Goal: Task Accomplishment & Management: Manage account settings

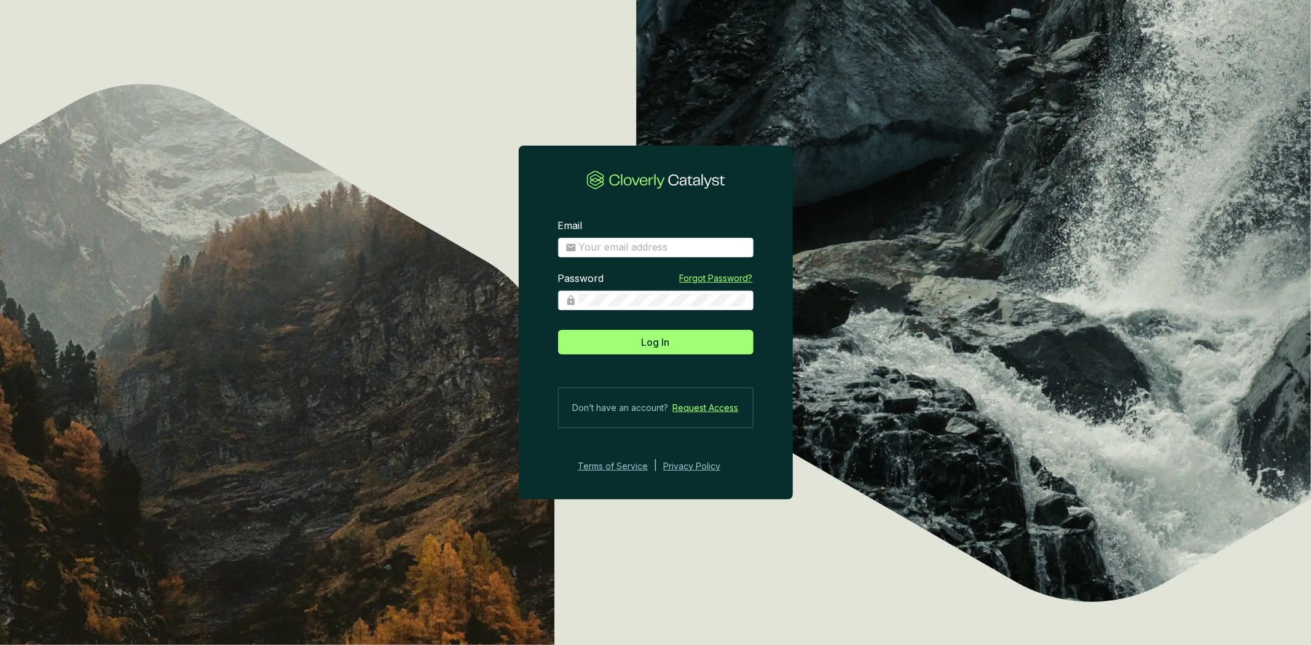
click at [1248, 199] on section "Email Password Forgot Password? Log In Don’t have an account? Request Access Te…" at bounding box center [655, 322] width 1311 height 645
click at [1084, 111] on section "Email Password Forgot Password? Log In Don’t have an account? Request Access Te…" at bounding box center [655, 322] width 1311 height 645
click at [616, 248] on input "Email" at bounding box center [662, 248] width 167 height 14
type input "amelia@bioforestal.mx"
click at [656, 309] on span at bounding box center [655, 301] width 195 height 20
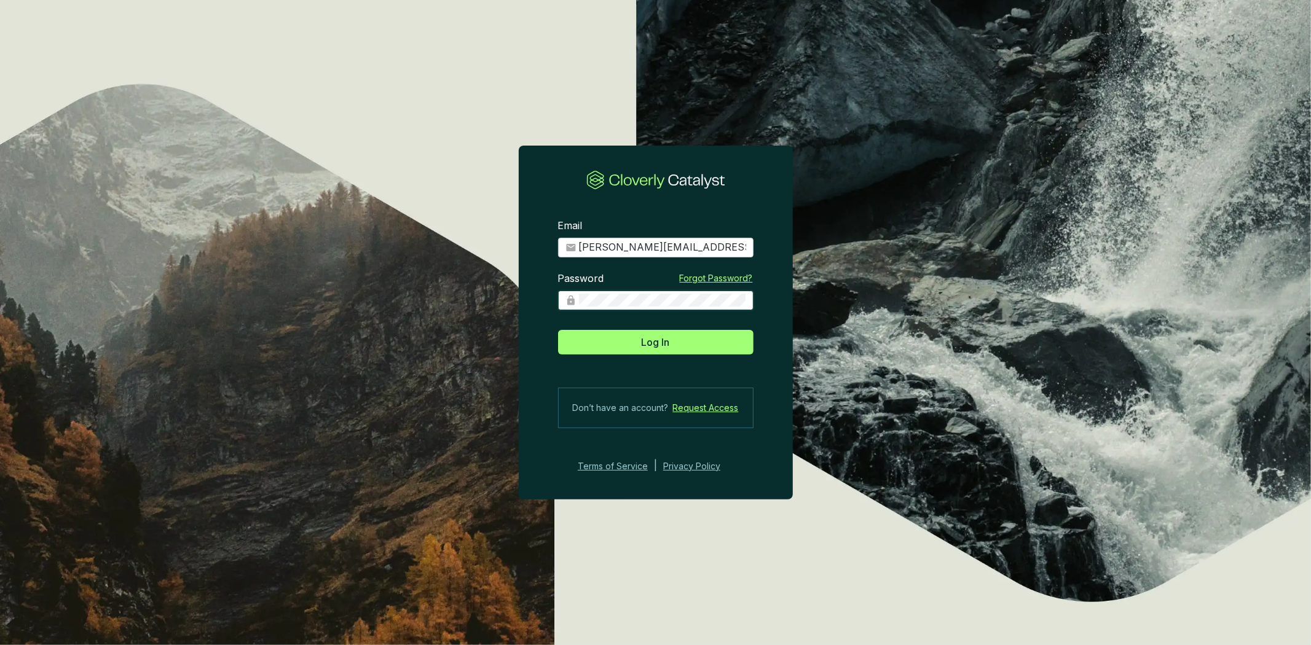
click at [558, 330] on button "Log In" at bounding box center [655, 342] width 195 height 25
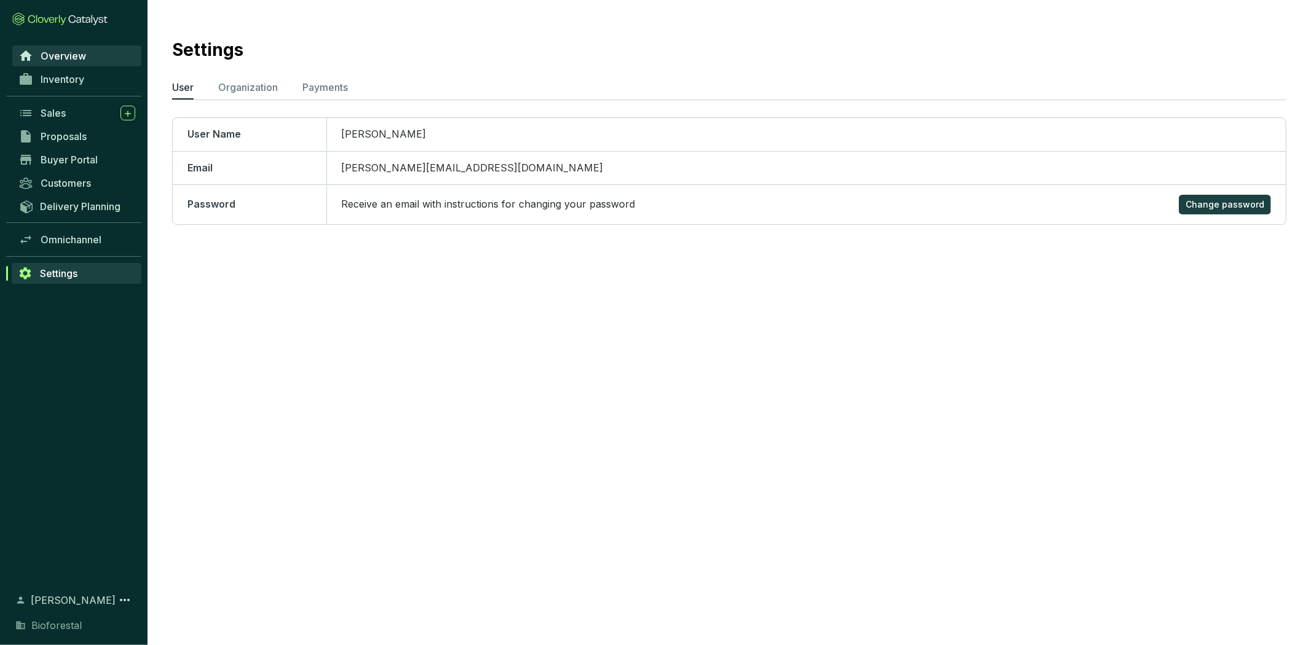
click at [73, 54] on span "Overview" at bounding box center [63, 56] width 45 height 12
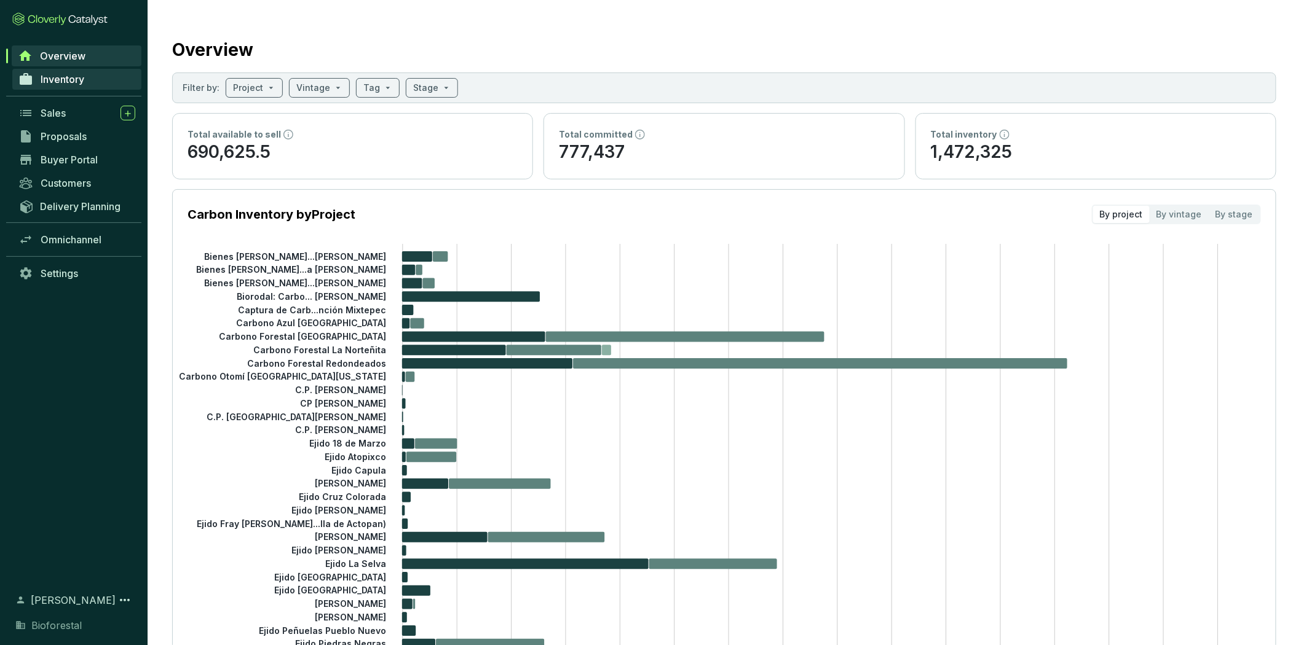
click at [86, 73] on link "Inventory" at bounding box center [76, 79] width 129 height 21
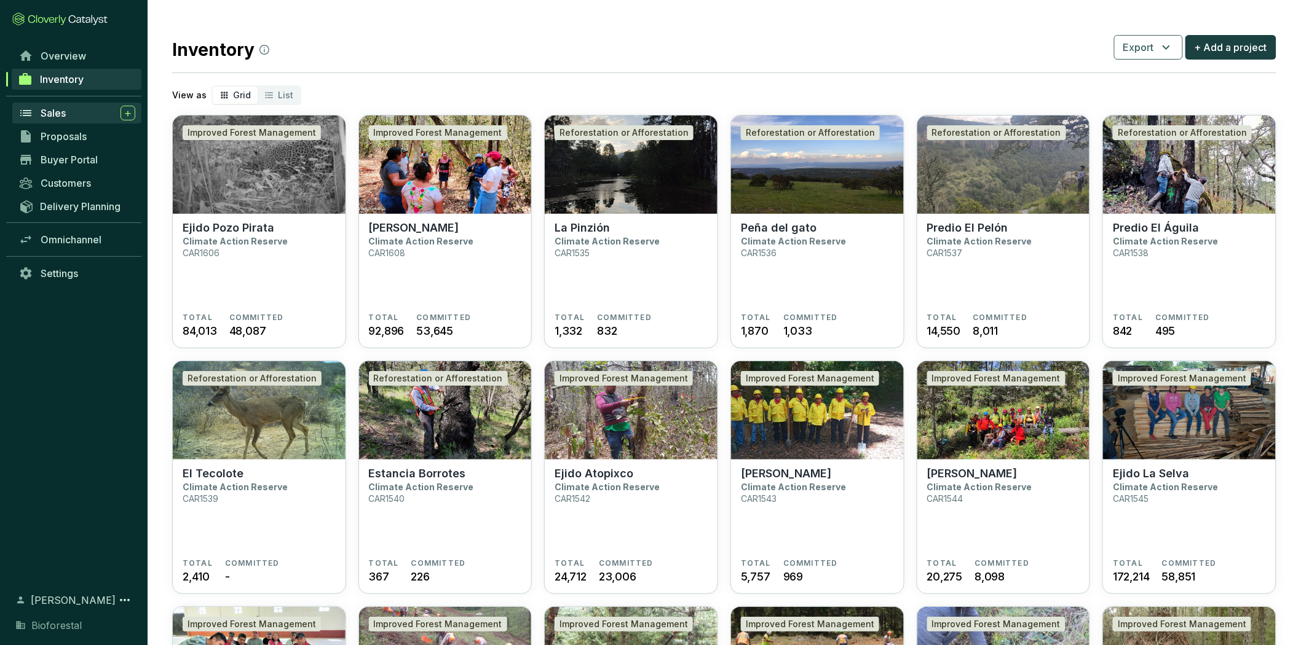
click at [84, 118] on div "Sales" at bounding box center [88, 113] width 95 height 15
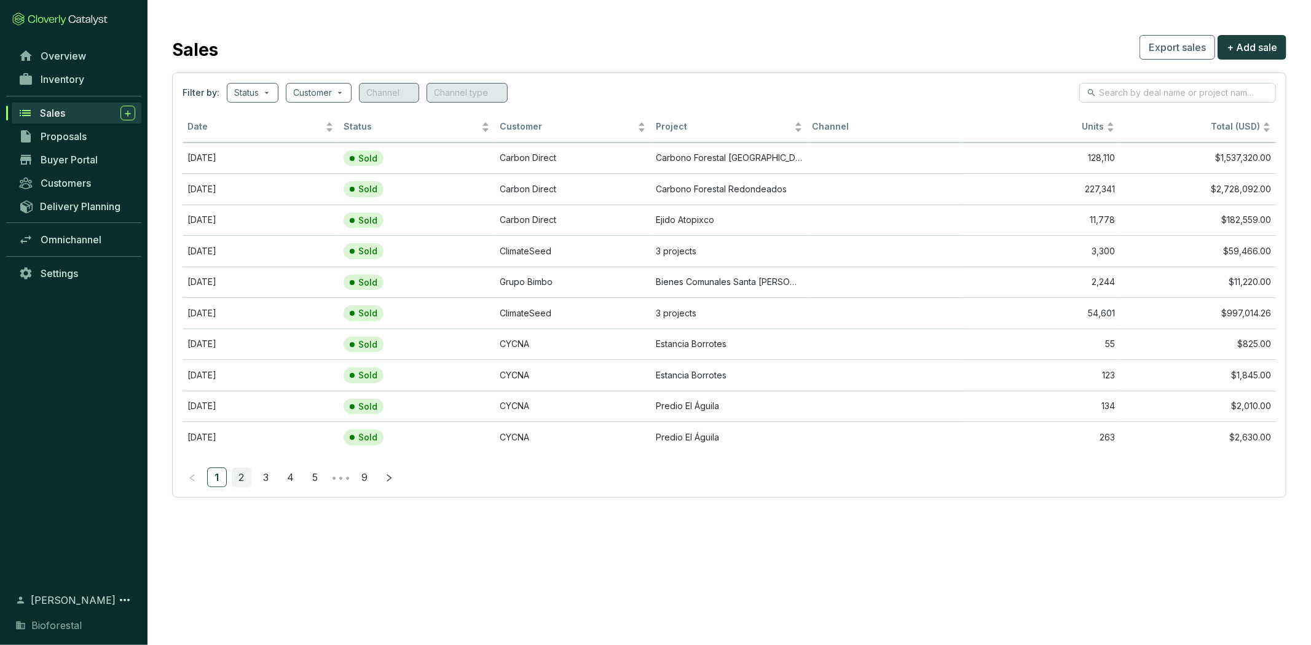
click at [240, 478] on link "2" at bounding box center [241, 477] width 18 height 18
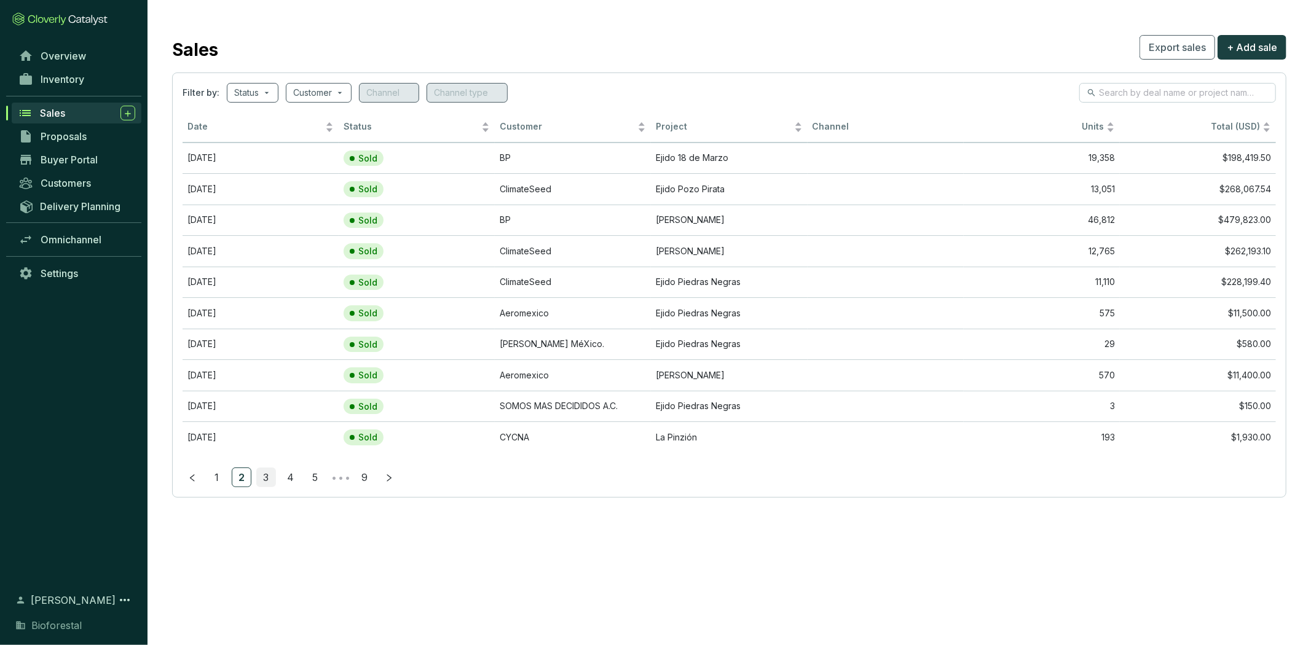
click at [273, 472] on link "3" at bounding box center [266, 477] width 18 height 18
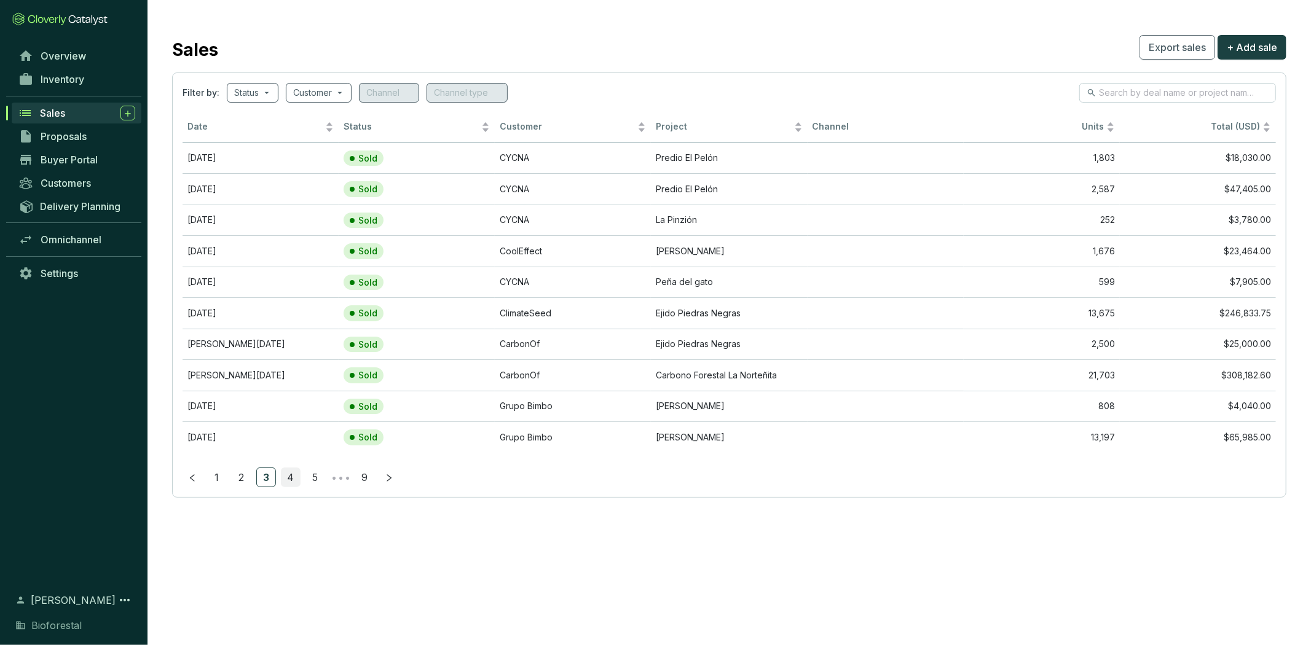
click at [291, 478] on link "4" at bounding box center [290, 477] width 18 height 18
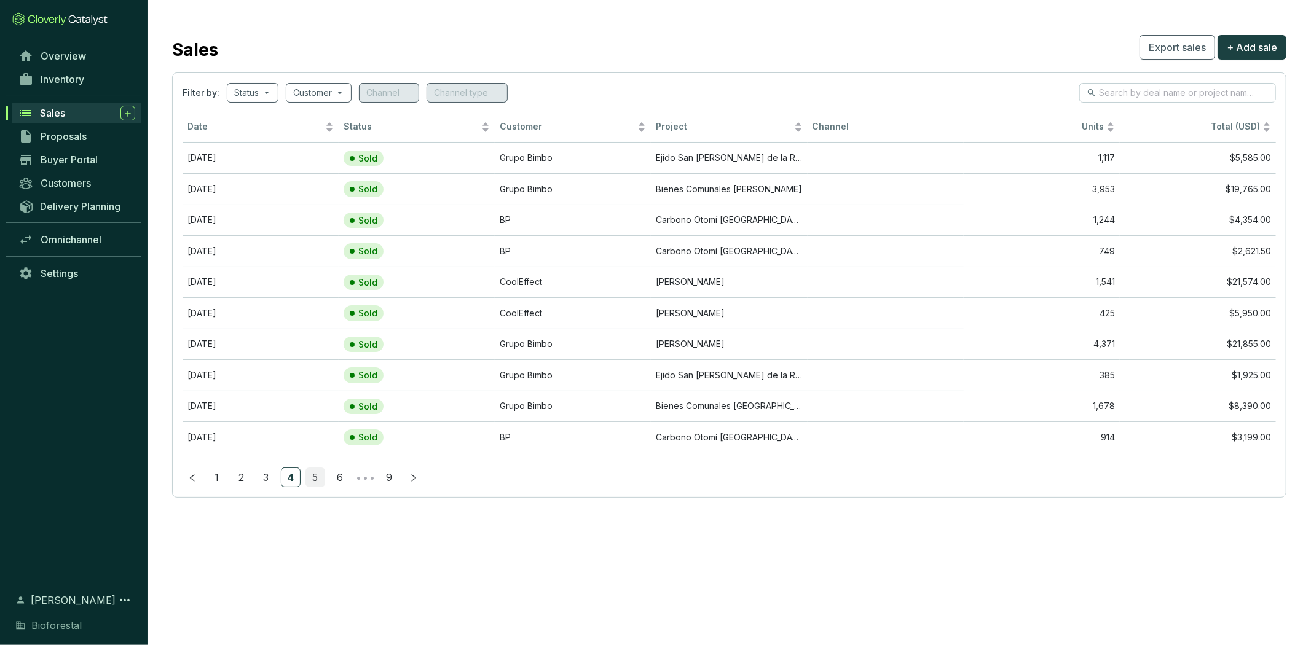
click at [312, 476] on link "5" at bounding box center [315, 477] width 18 height 18
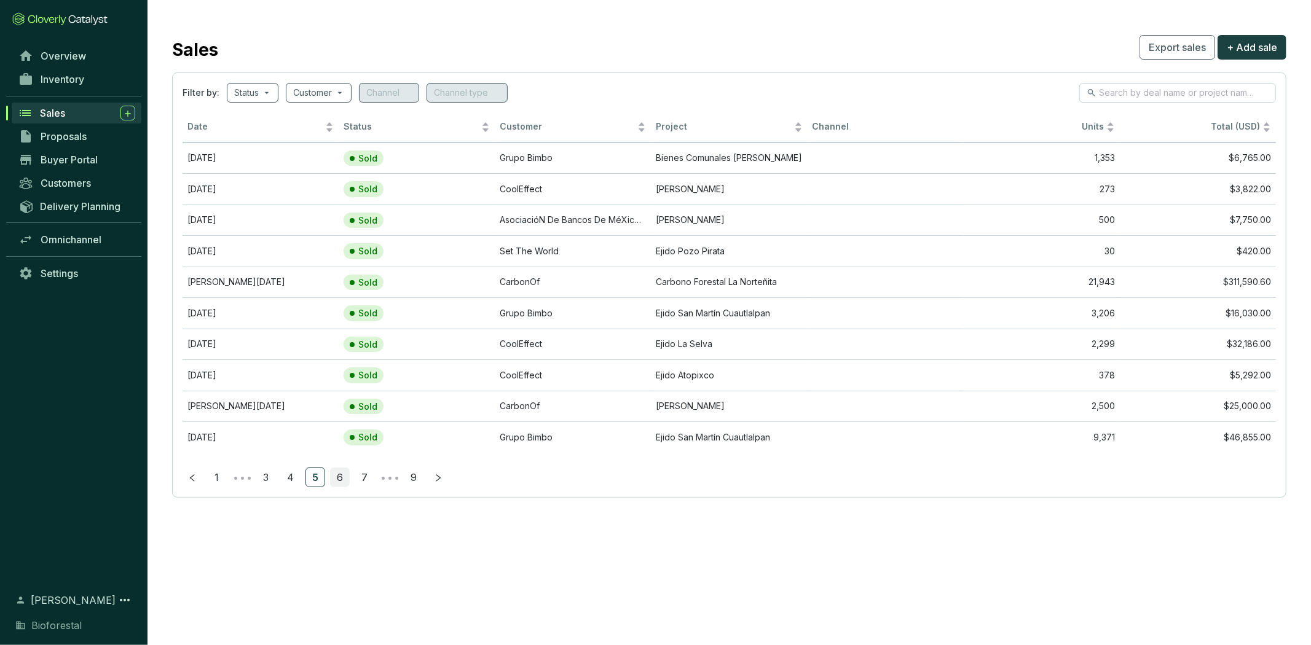
click at [336, 484] on link "6" at bounding box center [340, 477] width 18 height 18
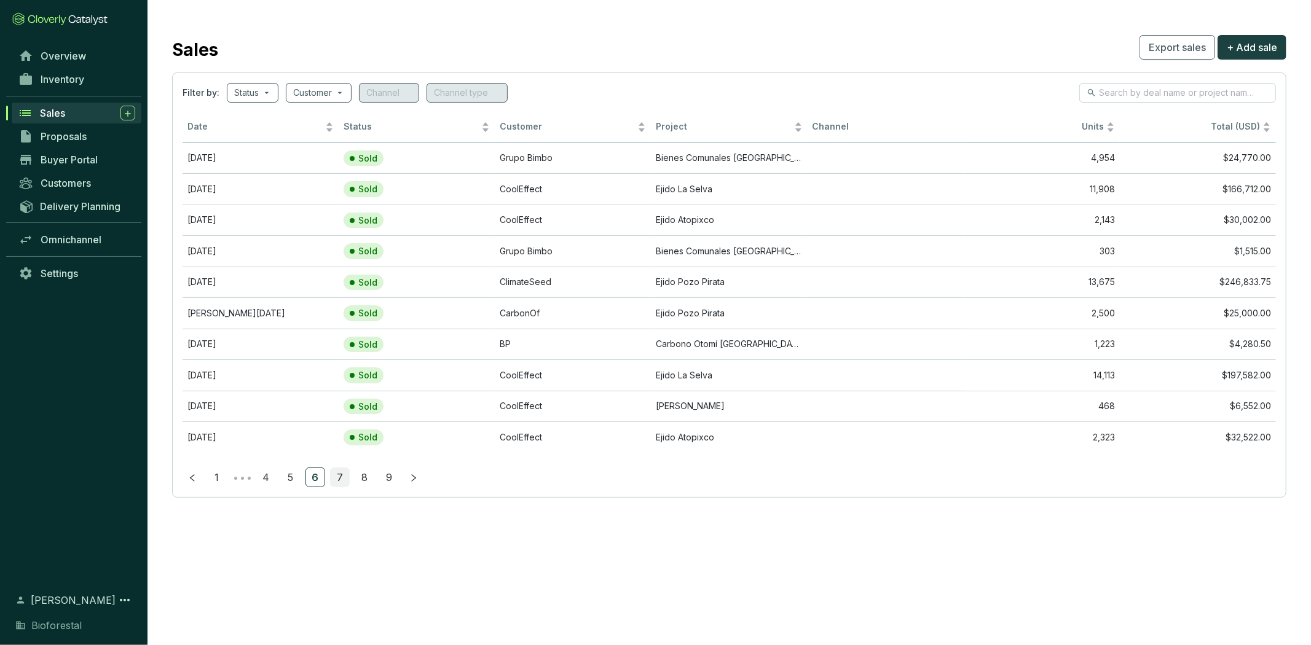
click at [343, 484] on link "7" at bounding box center [340, 477] width 18 height 18
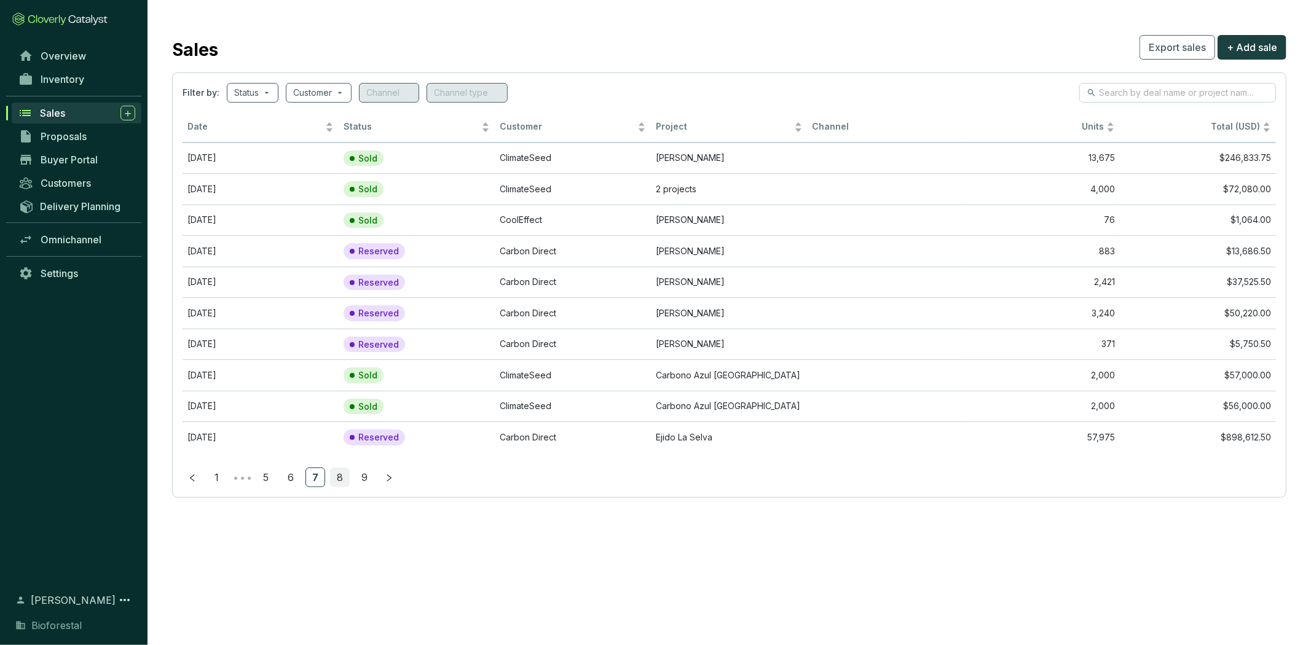
click at [343, 484] on link "8" at bounding box center [340, 477] width 18 height 18
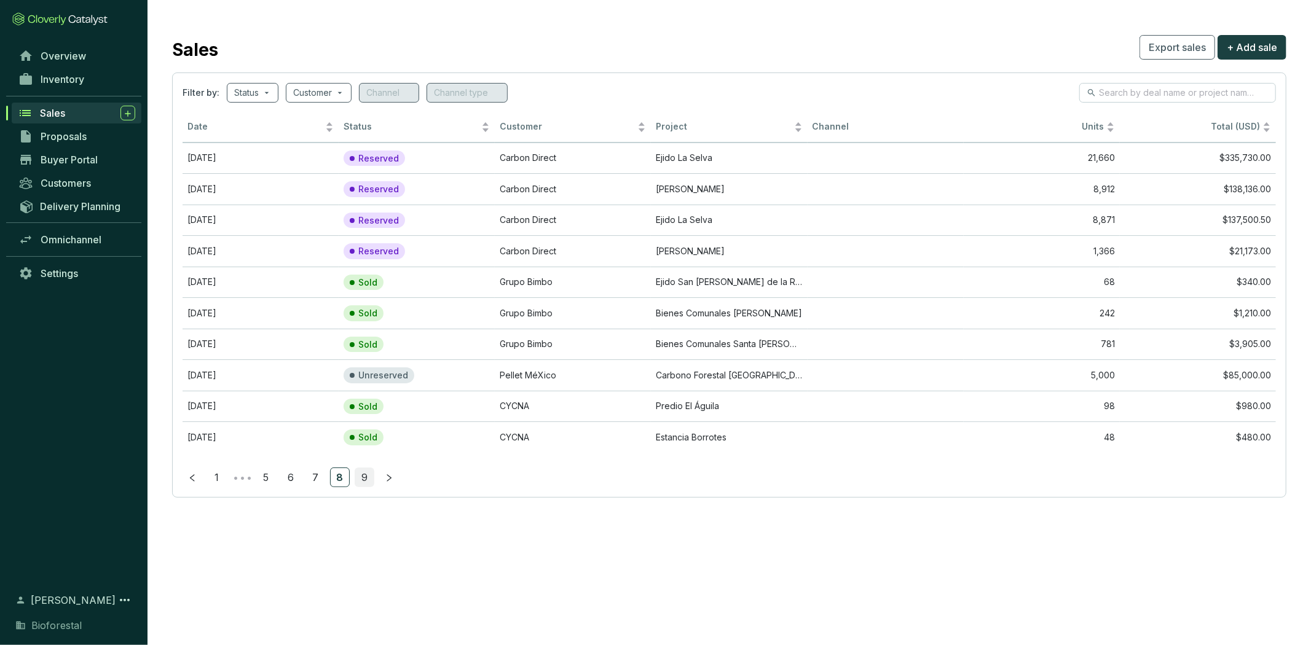
click at [358, 482] on link "9" at bounding box center [364, 477] width 18 height 18
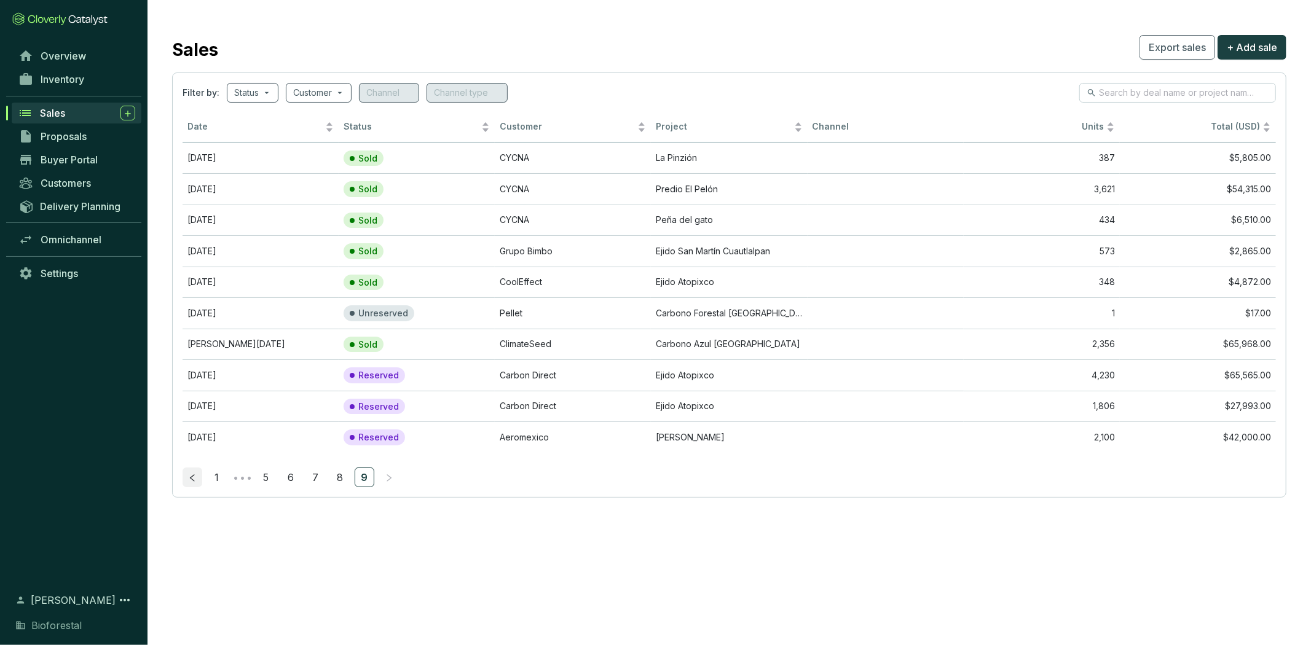
click at [191, 474] on icon "left" at bounding box center [192, 478] width 9 height 9
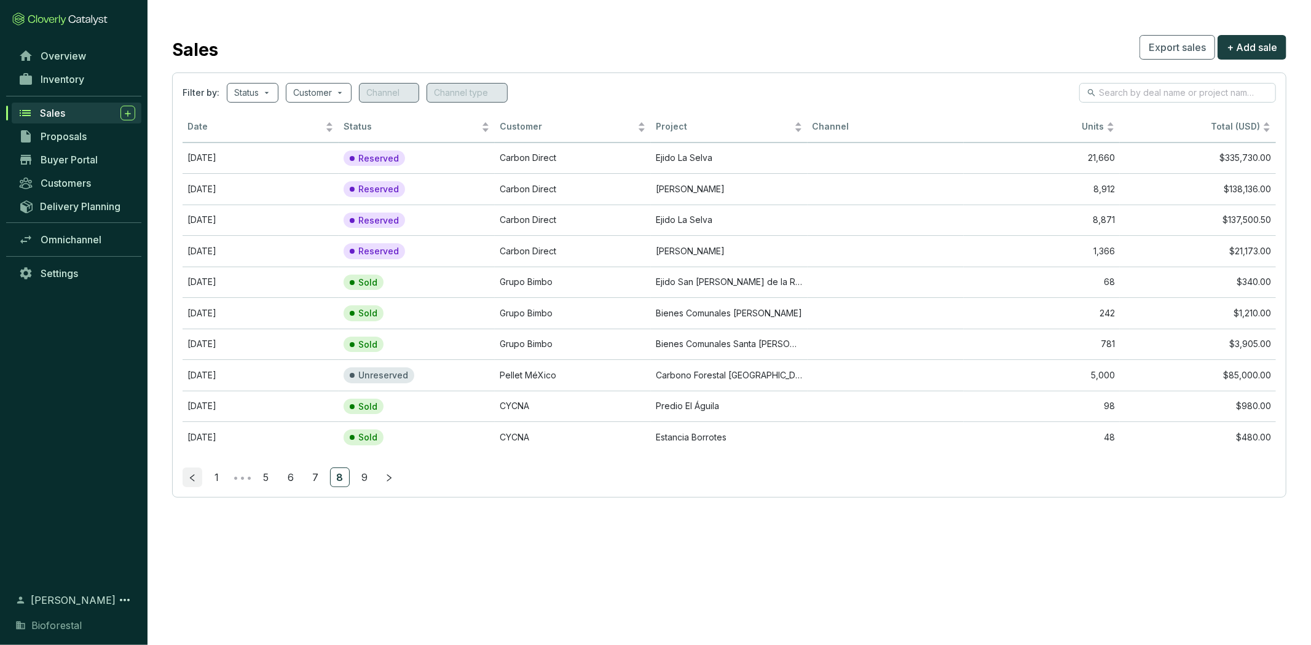
click at [191, 474] on icon "left" at bounding box center [192, 478] width 9 height 9
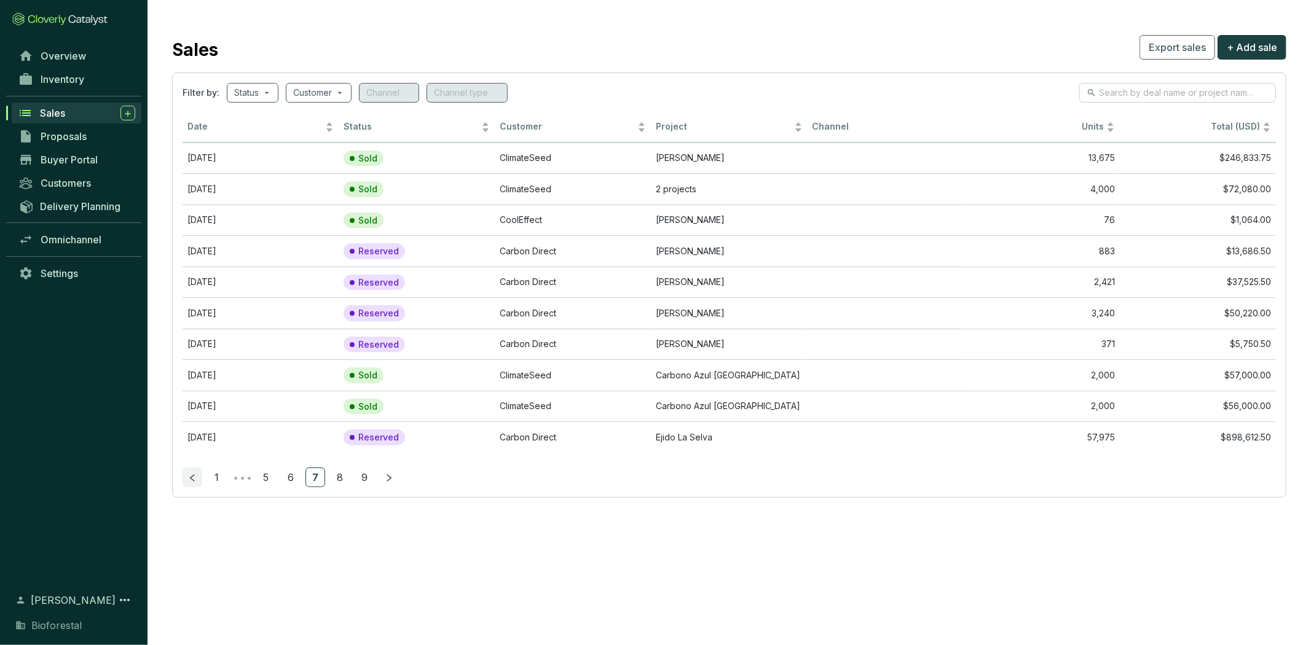
click at [191, 474] on icon "left" at bounding box center [192, 478] width 9 height 9
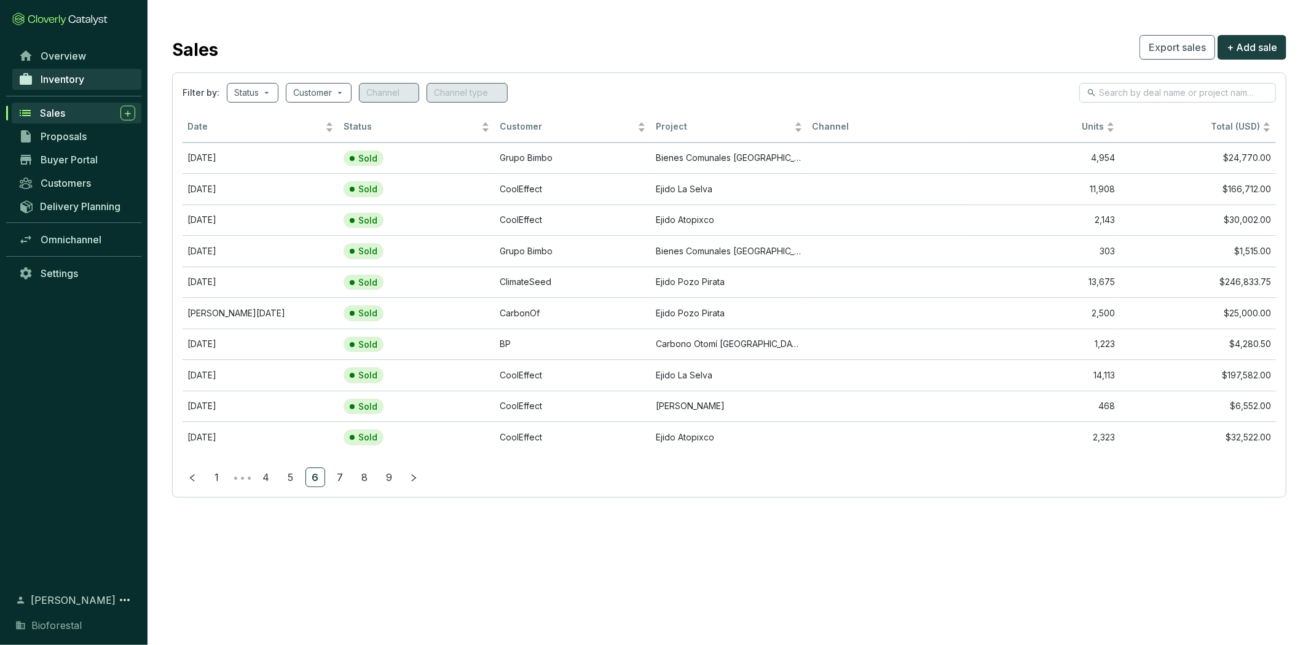
click at [49, 74] on span "Inventory" at bounding box center [63, 79] width 44 height 12
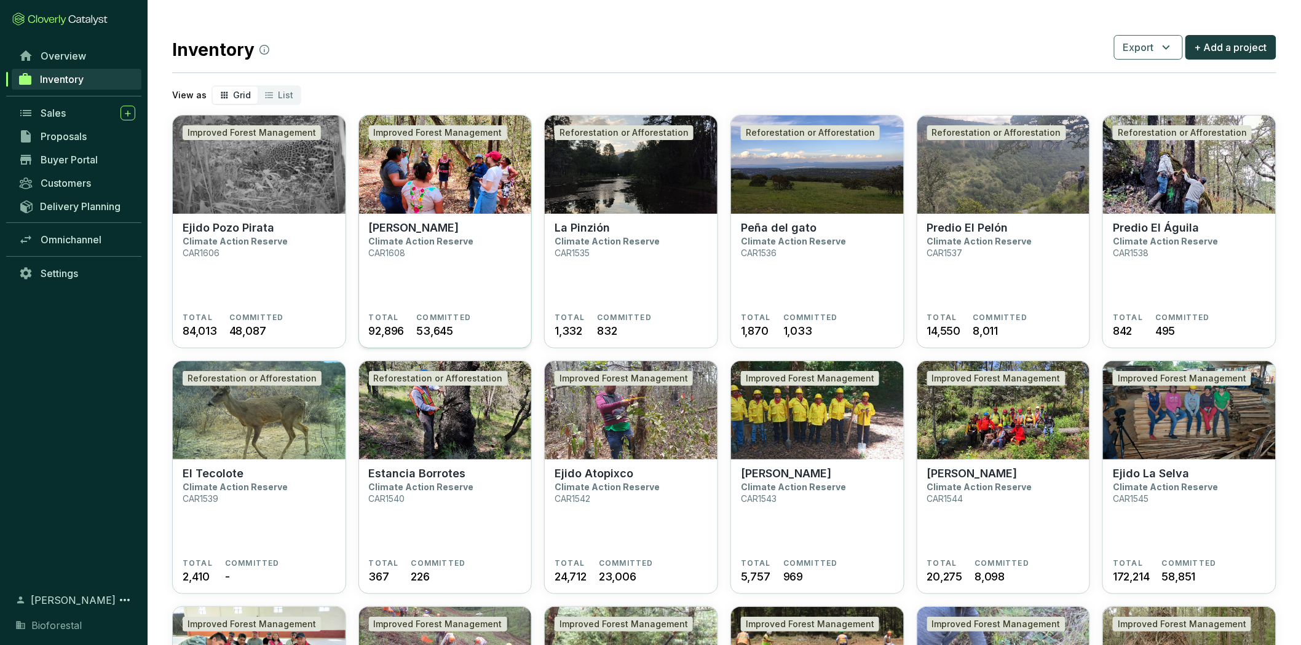
click at [455, 216] on section "Ejido Gavilanes Climate Action Reserve CAR1608 TOTAL 92,896 COMMITTED 53,645" at bounding box center [445, 281] width 173 height 135
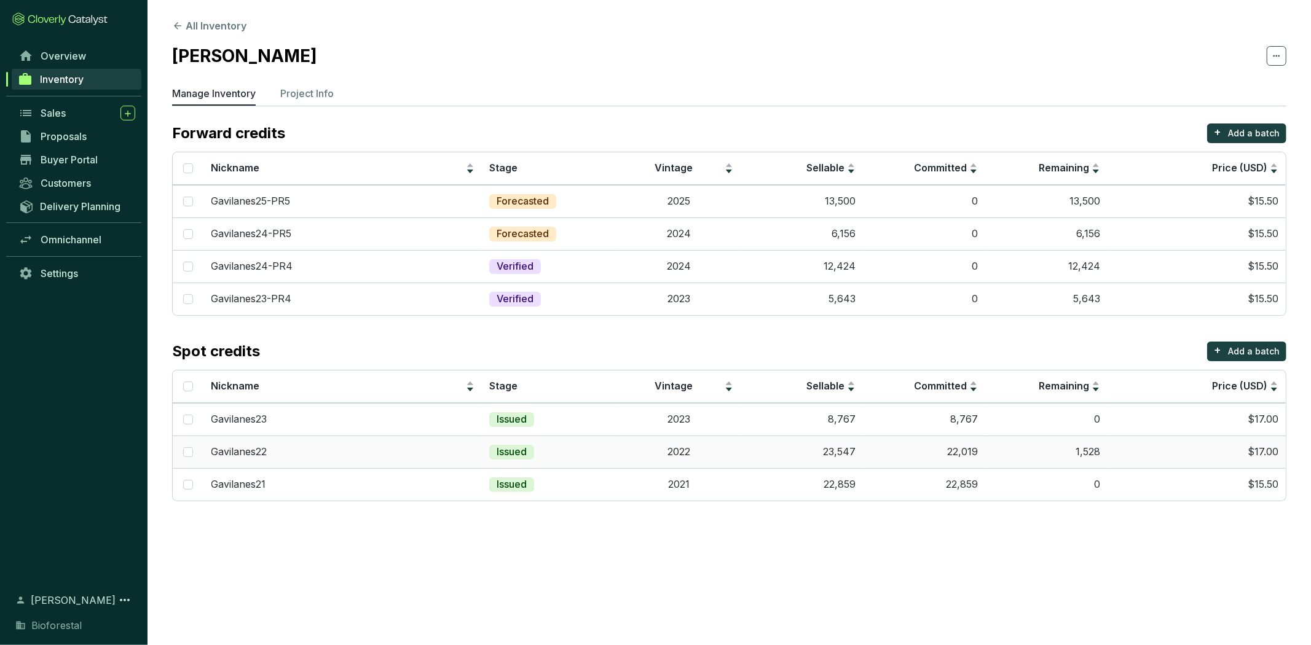
click at [589, 459] on td "Issued" at bounding box center [550, 452] width 136 height 33
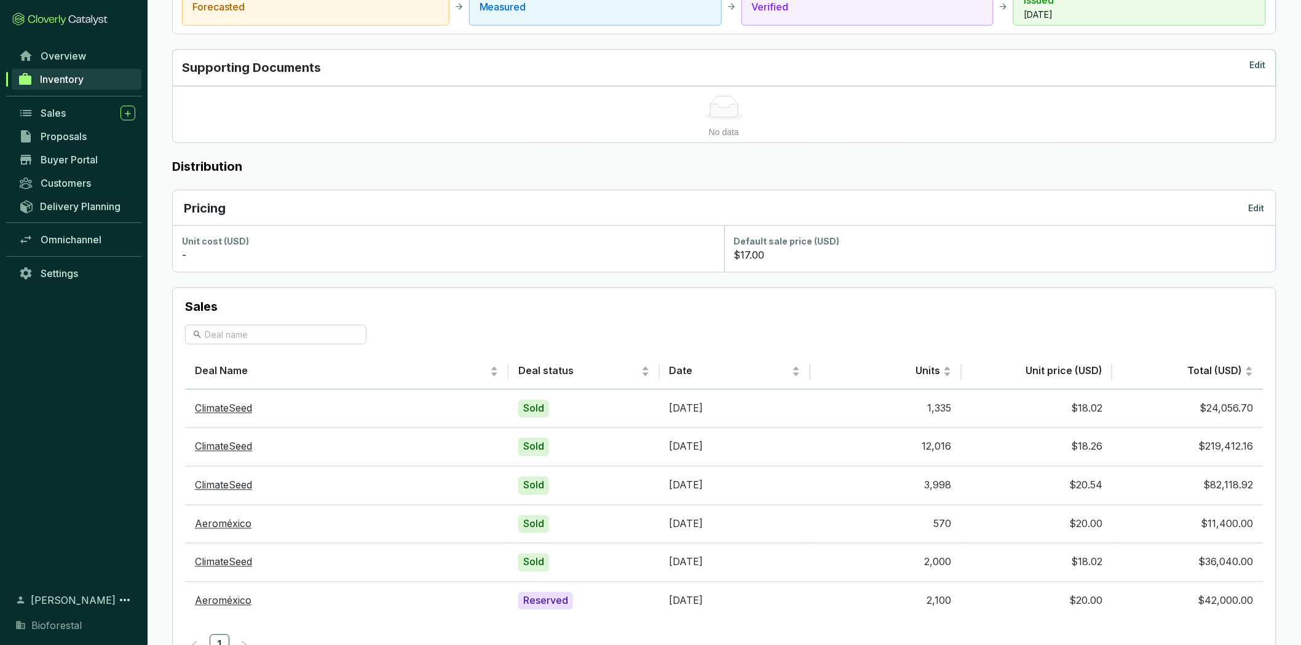
scroll to position [667, 0]
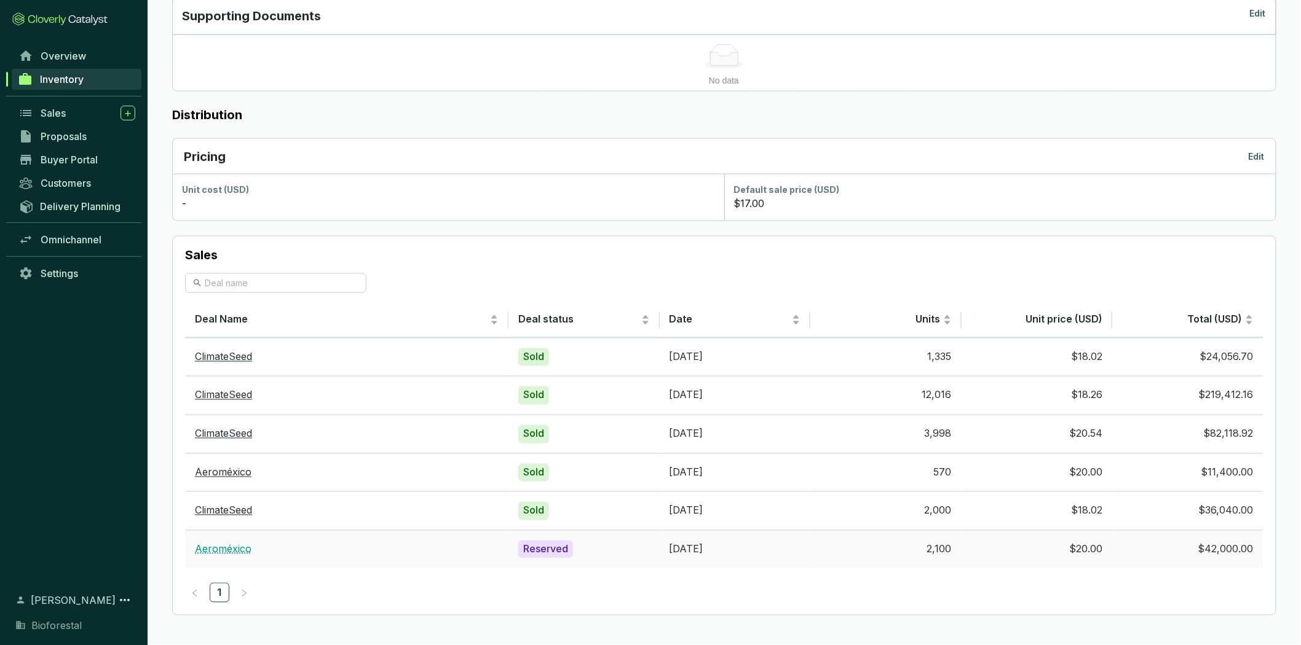
click at [219, 549] on link "Aeroméxico" at bounding box center [223, 549] width 57 height 12
click at [547, 547] on div "Reserved" at bounding box center [545, 550] width 55 height 18
click at [230, 544] on link "Aeroméxico" at bounding box center [223, 549] width 57 height 12
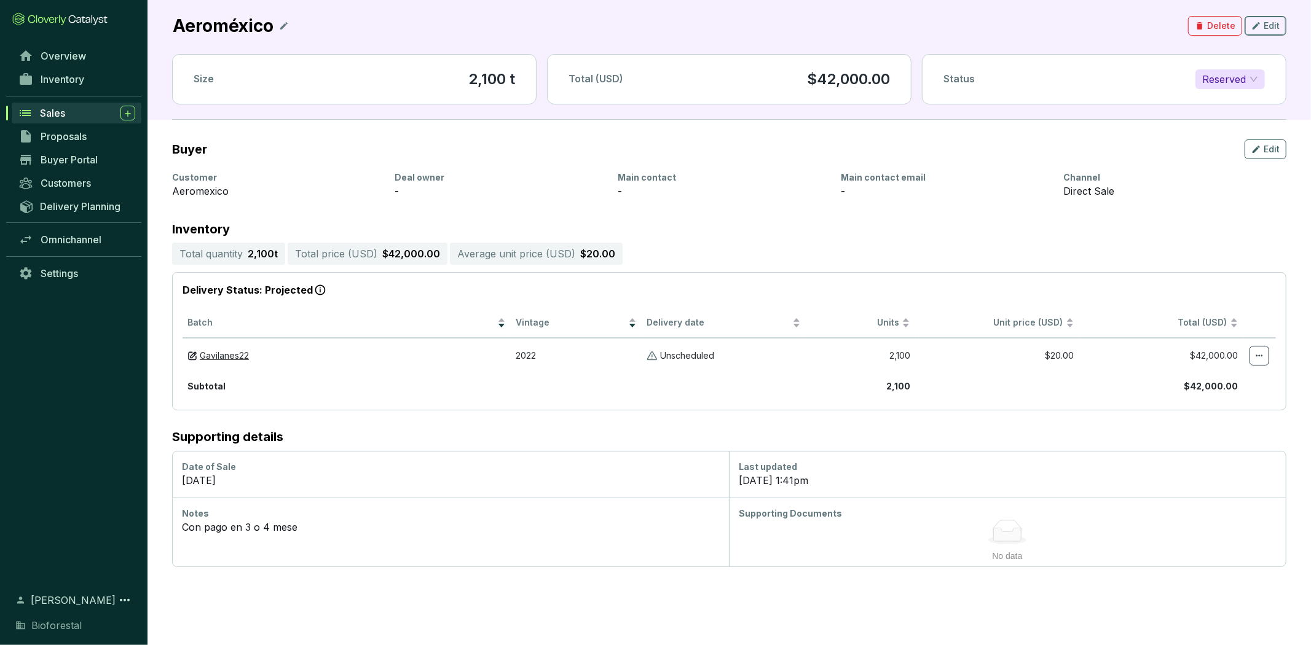
click at [1267, 27] on span "Edit" at bounding box center [1272, 26] width 16 height 12
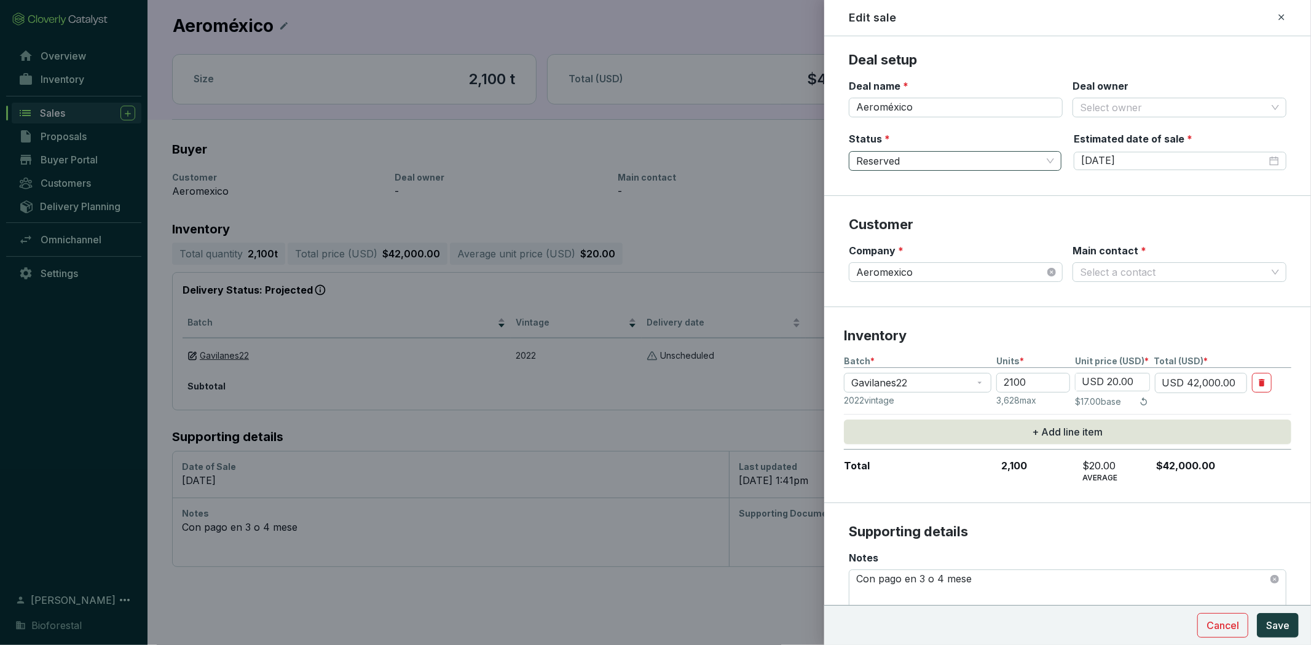
click at [1047, 165] on span "Reserved" at bounding box center [955, 161] width 198 height 18
click at [890, 207] on div "Sold" at bounding box center [953, 205] width 188 height 14
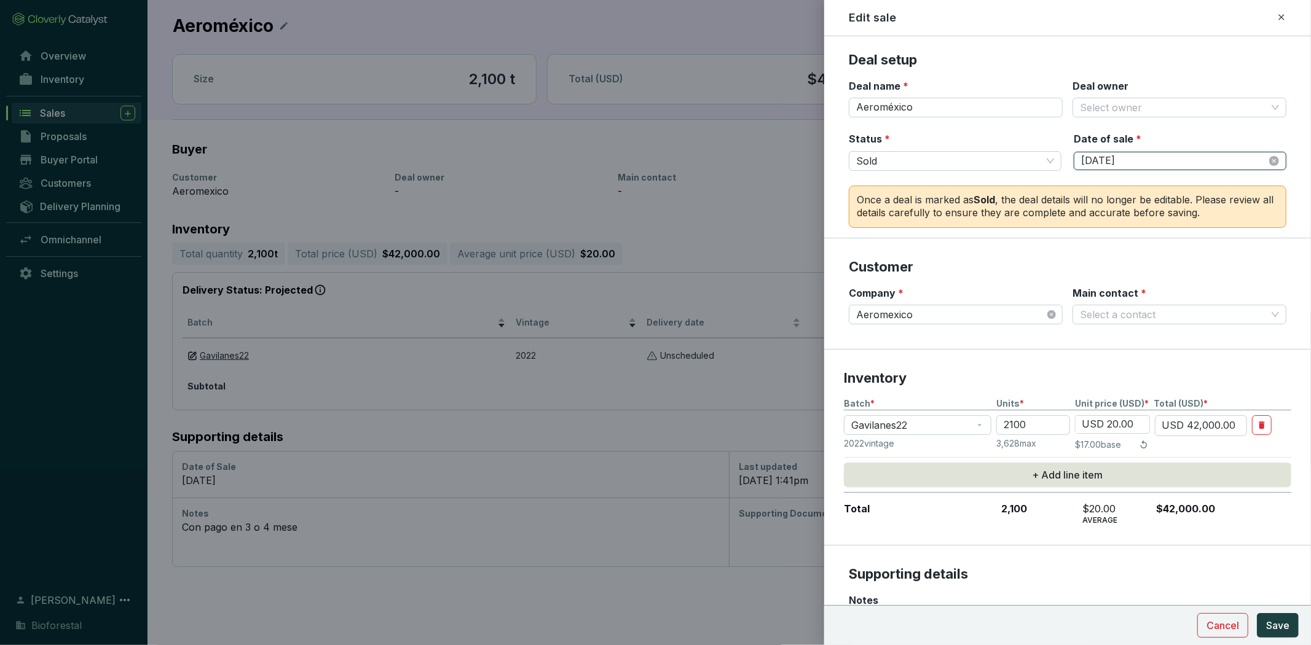
click at [1232, 154] on input "4/25/2025" at bounding box center [1174, 161] width 186 height 14
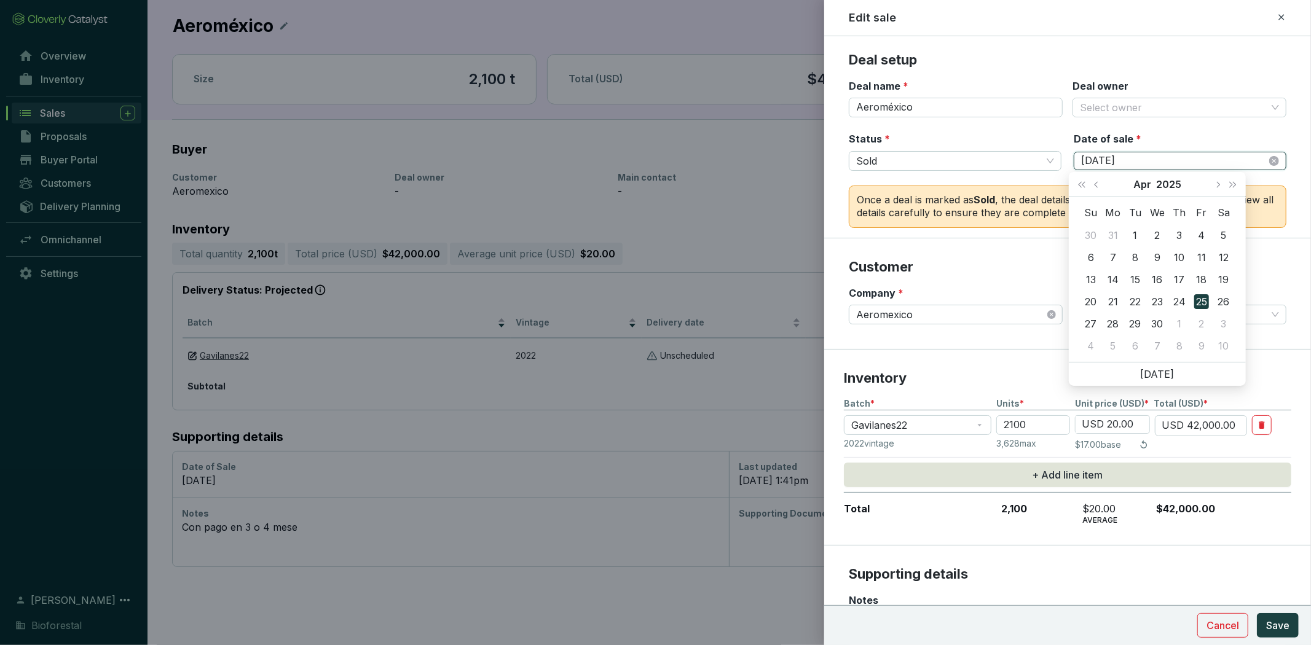
click at [1232, 154] on input "4/25/2025" at bounding box center [1174, 161] width 186 height 14
type input "4/25/2025"
click at [1012, 261] on p "Customer" at bounding box center [1068, 267] width 438 height 18
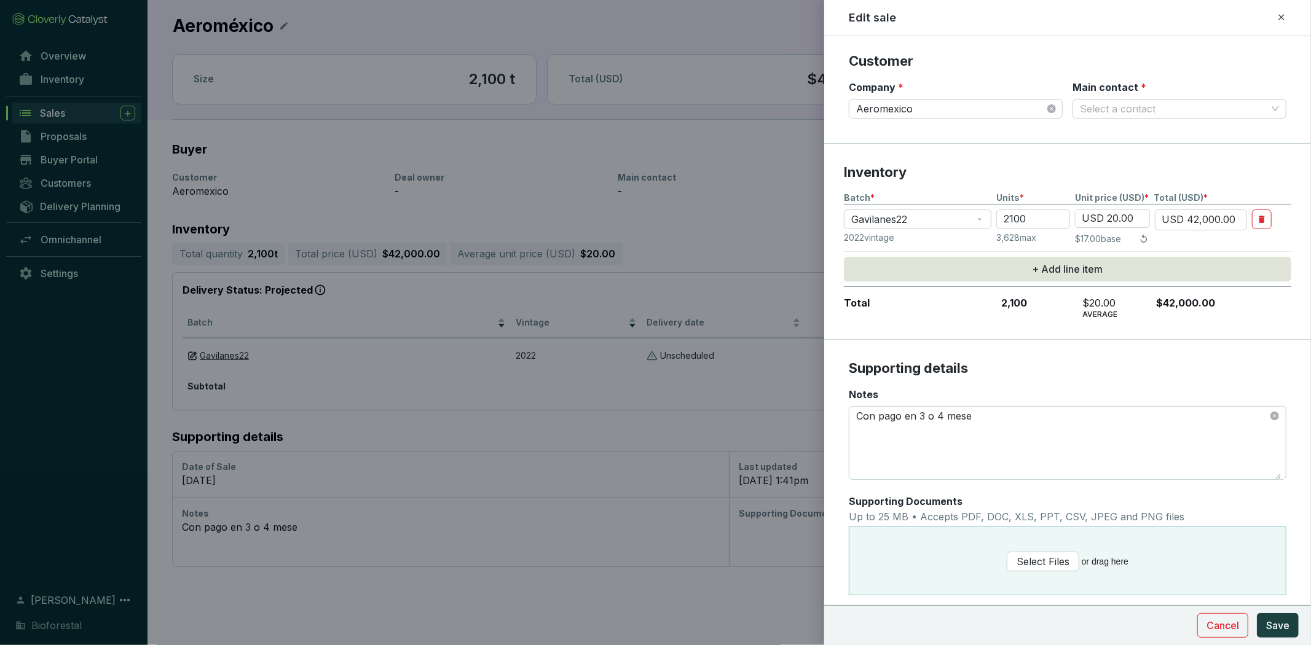
scroll to position [229, 0]
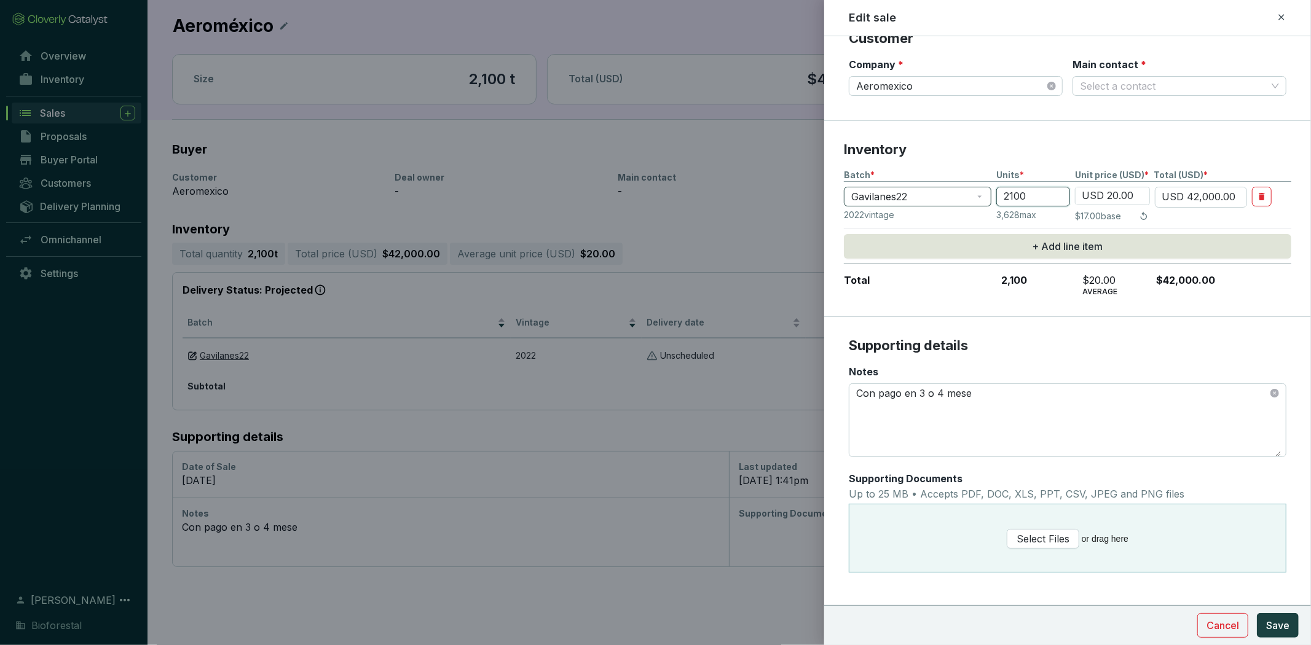
drag, startPoint x: 1028, startPoint y: 189, endPoint x: 868, endPoint y: 199, distance: 160.1
click at [868, 199] on section "Gavilanes22 2100 USD 20.00 USD 42,000.00" at bounding box center [1067, 197] width 447 height 21
type input "2"
type input "USD 40.00"
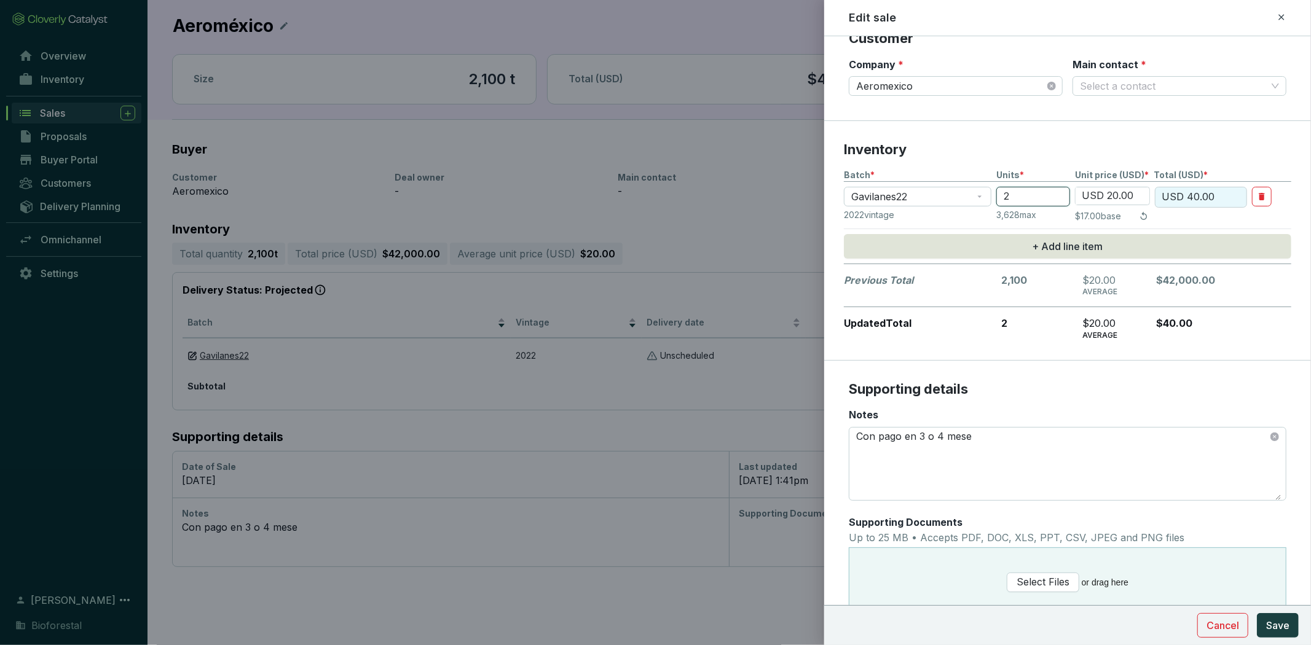
type input "26"
type input "USD 520.00"
type input "260"
type input "USD 5,200.00"
type input "2608"
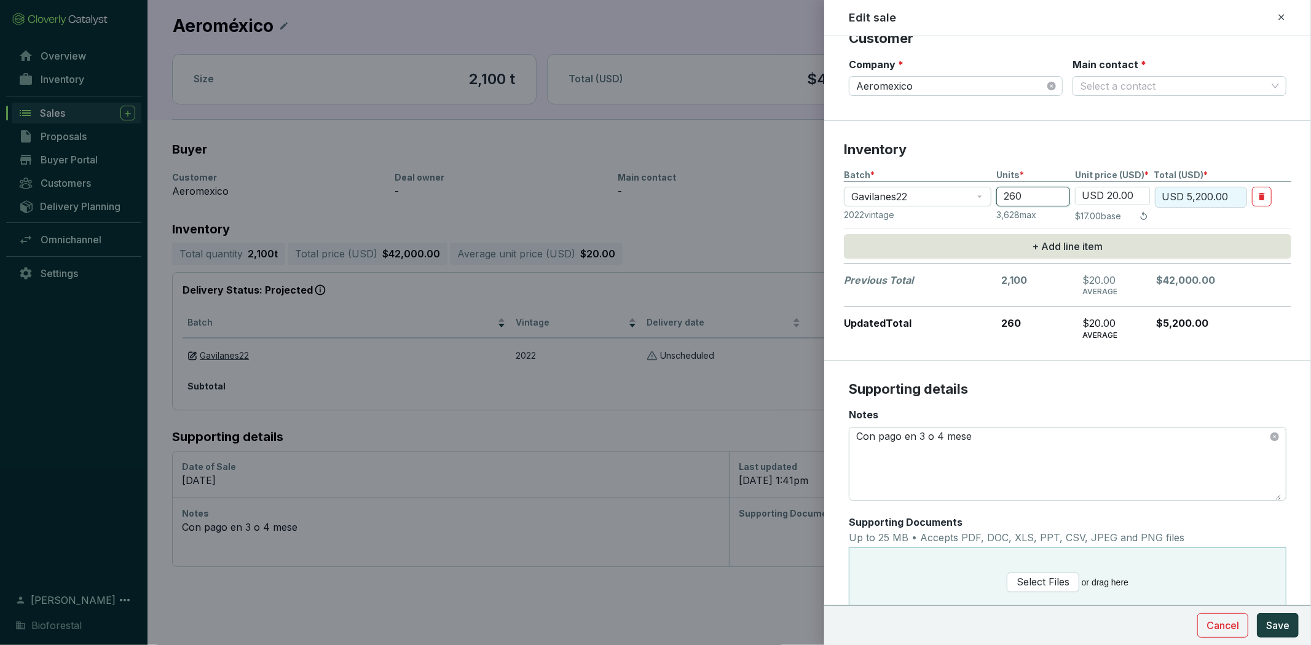
type input "USD 52,160.00"
type input "2608"
click at [1127, 195] on input "USD 20.00" at bounding box center [1113, 195] width 74 height 17
drag, startPoint x: 1141, startPoint y: 197, endPoint x: 1054, endPoint y: 195, distance: 86.7
click at [1054, 195] on section "Gavilanes22 2608 USD 20.00 USD 52,160.00" at bounding box center [1067, 197] width 447 height 21
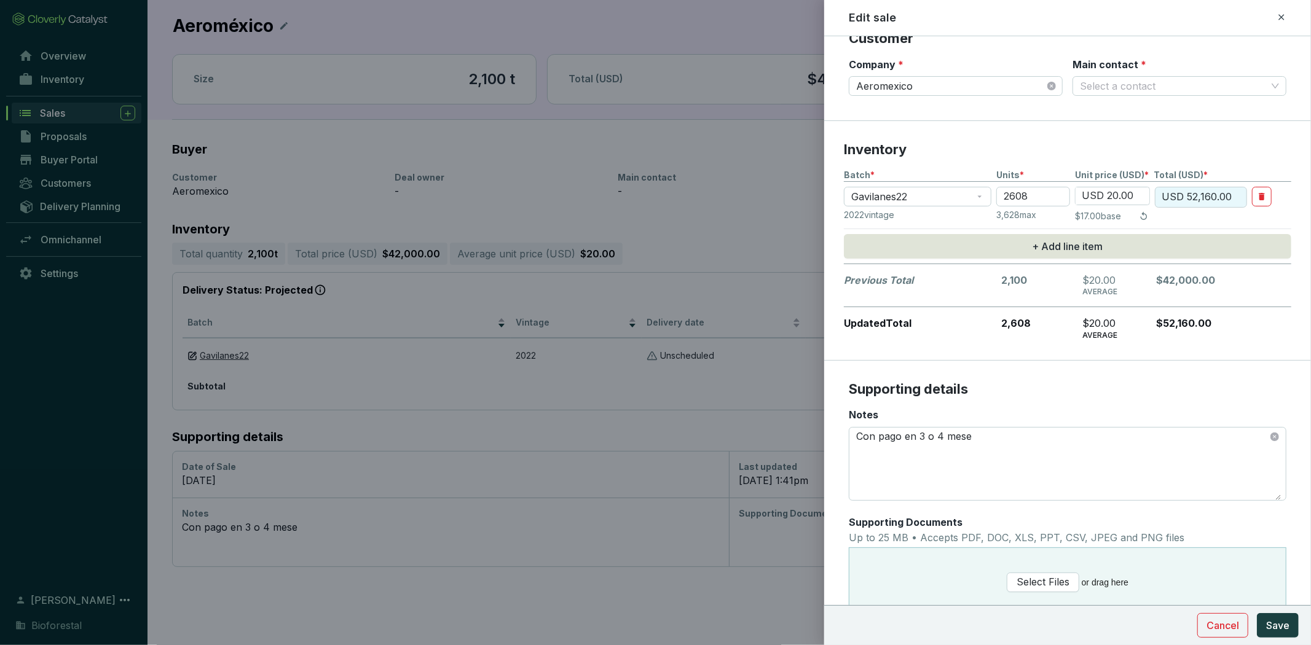
click at [1136, 192] on input "USD 20.00" at bounding box center [1113, 195] width 74 height 17
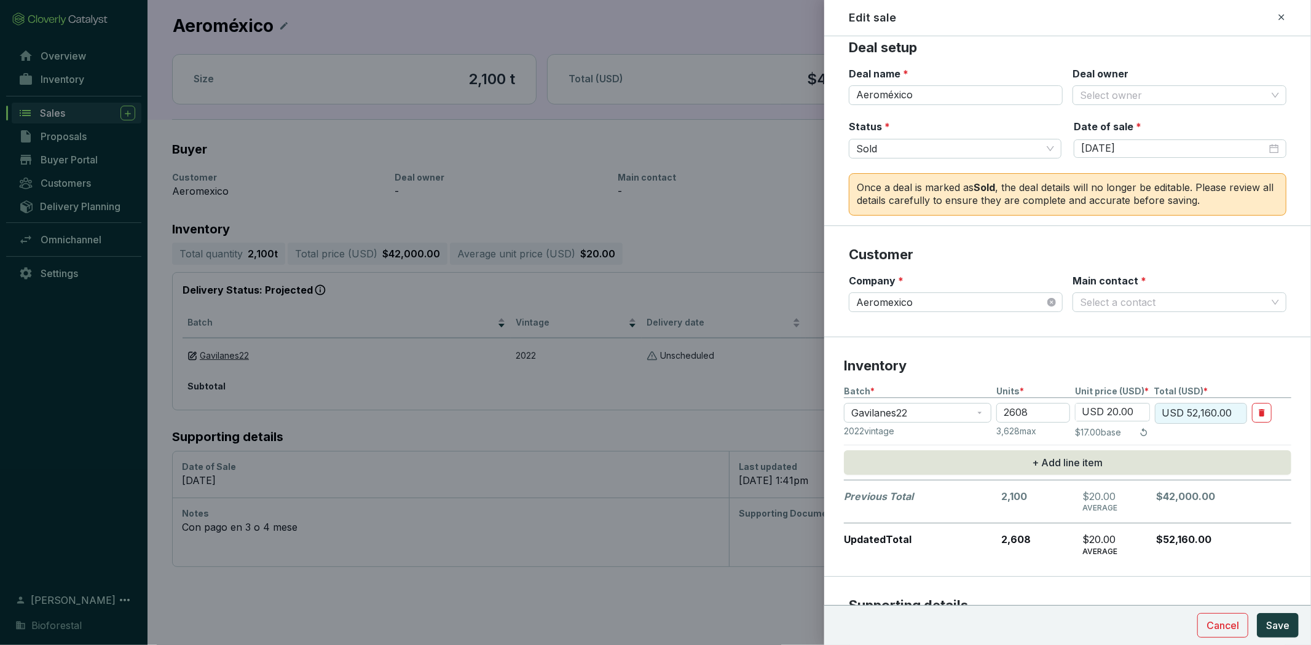
scroll to position [0, 0]
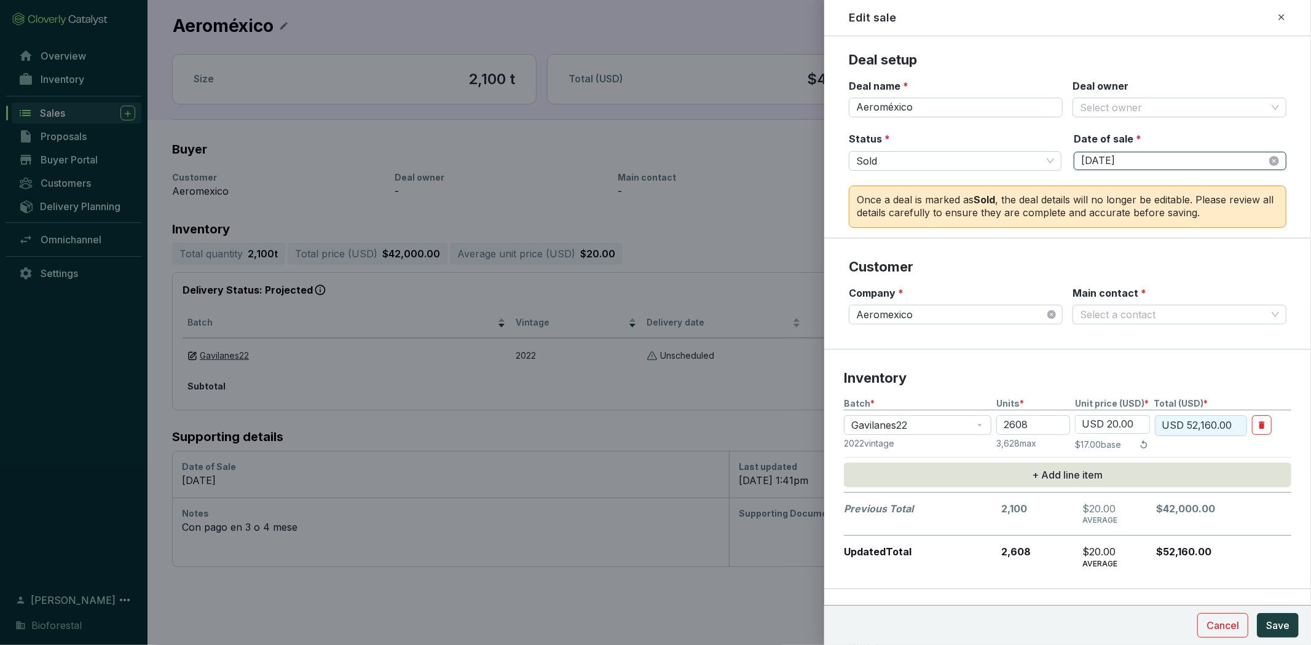
click at [1242, 154] on input "4/25/2025" at bounding box center [1174, 161] width 186 height 14
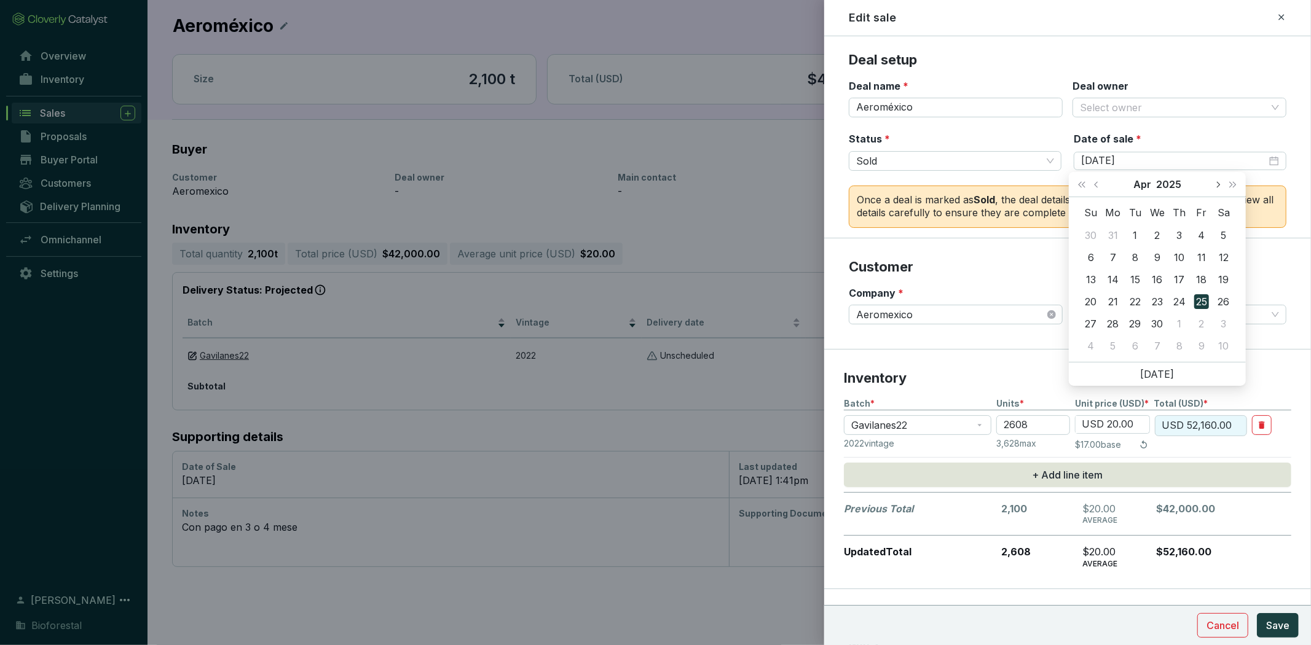
click at [1219, 179] on button "Next month (PageDown)" at bounding box center [1218, 184] width 16 height 25
type input "7/30/2025"
click at [1157, 324] on div "30" at bounding box center [1157, 324] width 15 height 15
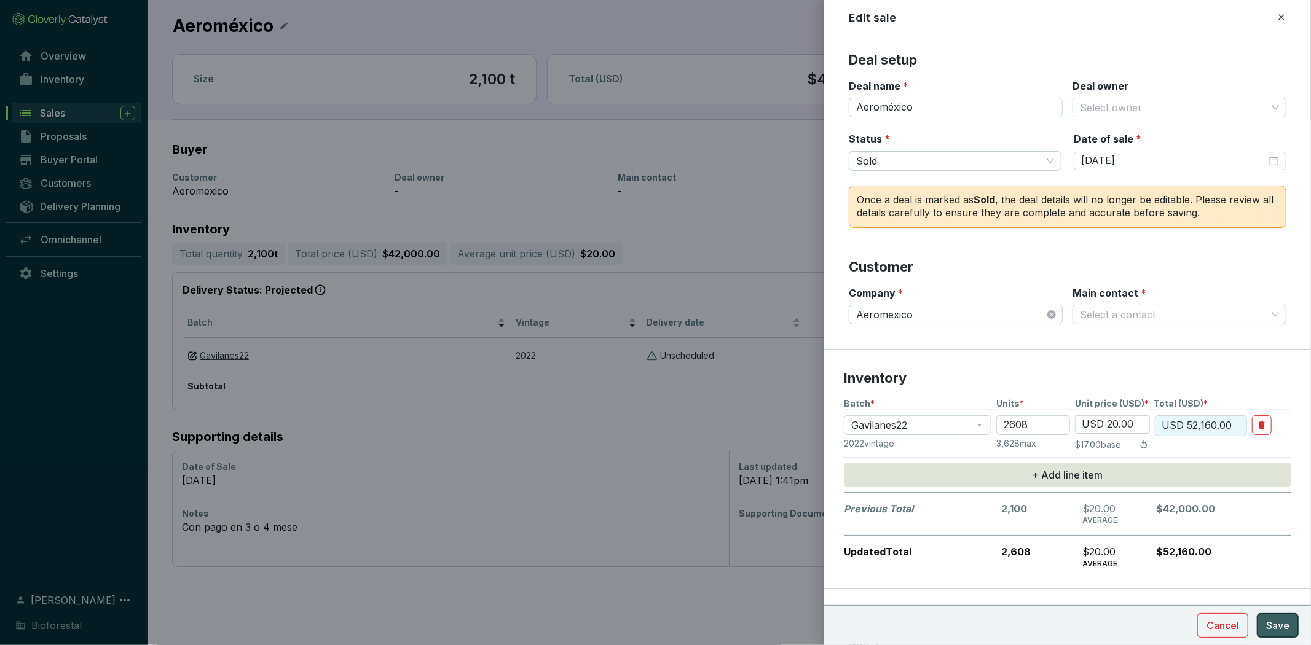
click at [1273, 624] on span "Save" at bounding box center [1277, 625] width 23 height 15
click at [1102, 309] on input "Main contact *" at bounding box center [1173, 314] width 187 height 18
click at [1230, 312] on input "Main contact *" at bounding box center [1173, 314] width 187 height 18
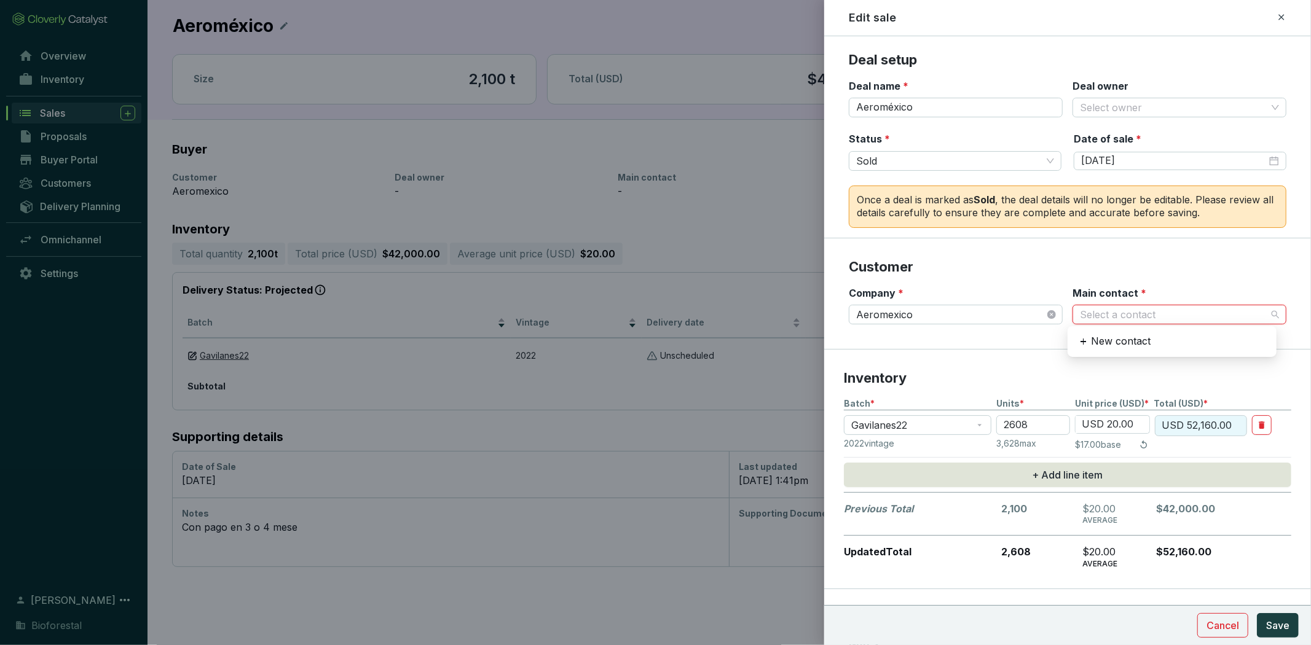
click at [1230, 312] on input "Main contact *" at bounding box center [1173, 314] width 187 height 18
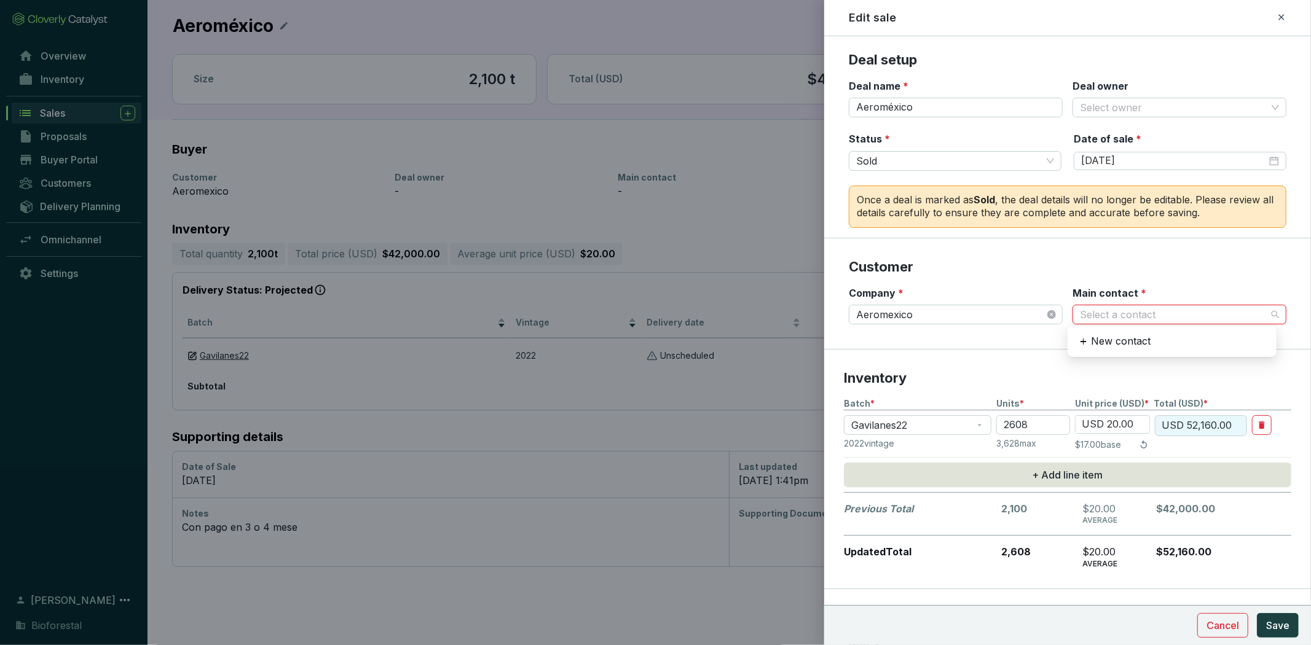
click at [1230, 312] on input "Main contact *" at bounding box center [1173, 314] width 187 height 18
click at [1152, 336] on div "New contact" at bounding box center [1172, 341] width 199 height 21
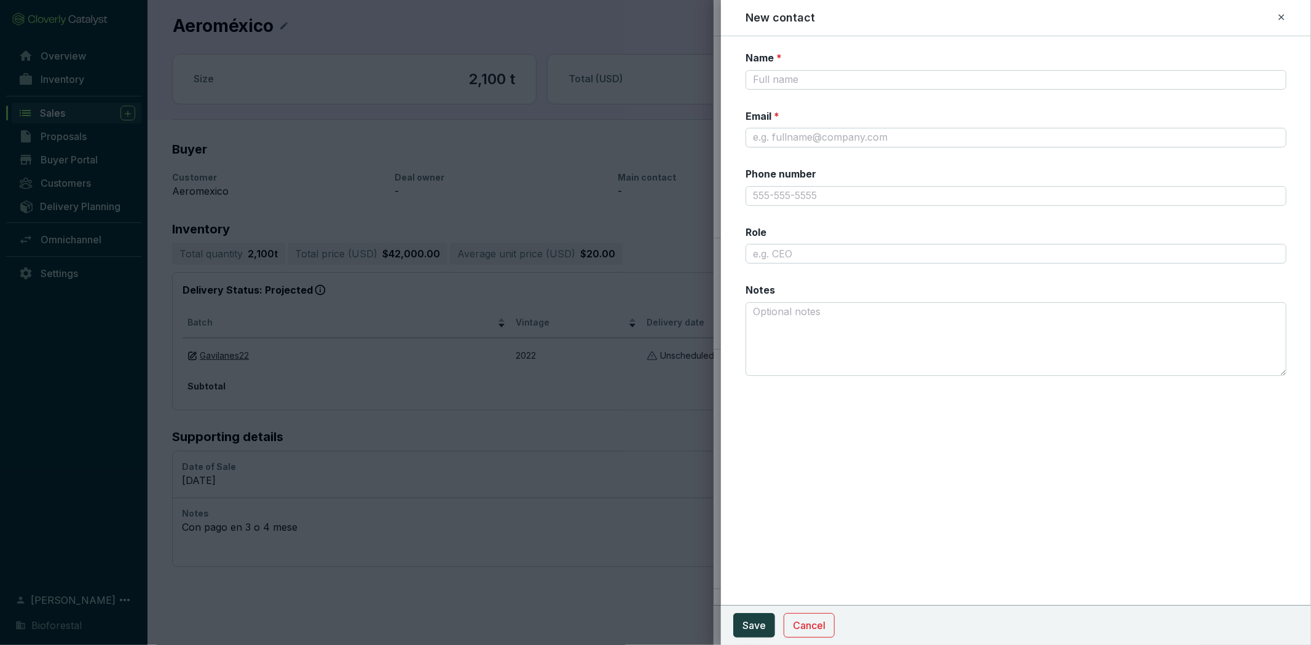
click at [1281, 13] on icon at bounding box center [1282, 17] width 10 height 15
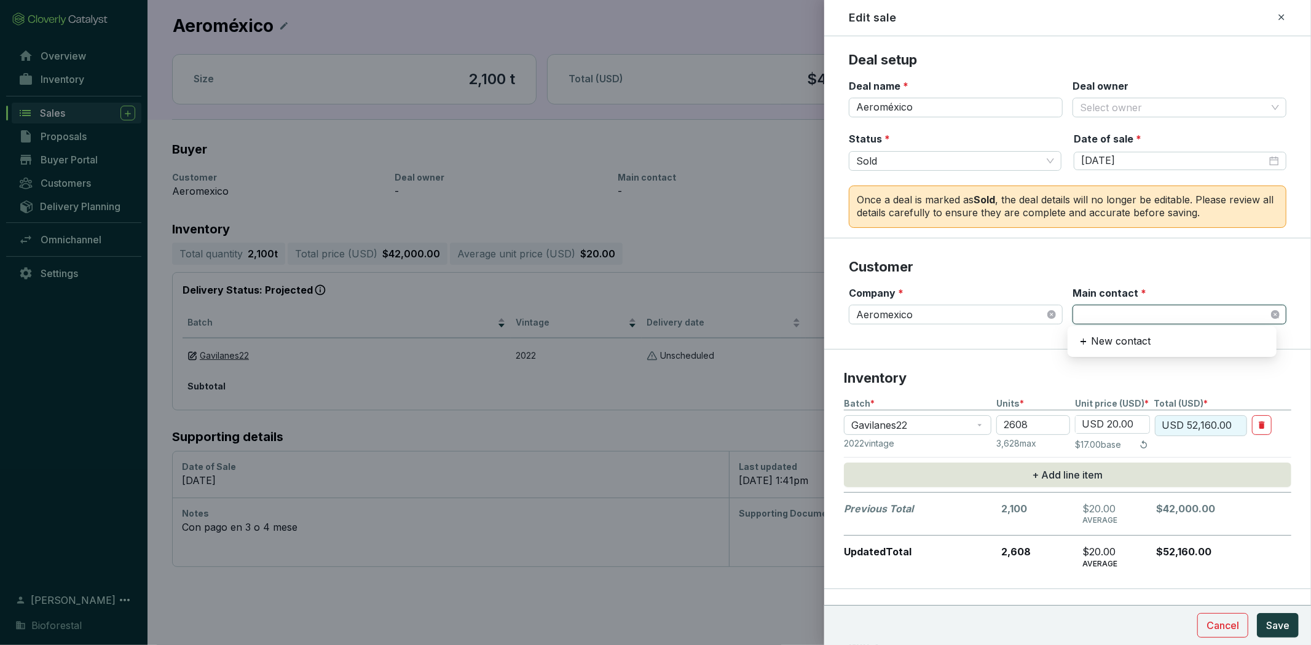
click at [1128, 305] on span at bounding box center [1179, 314] width 199 height 18
type input "111"
click at [1044, 334] on section "Company * Aeromexico Main contact *" at bounding box center [1068, 312] width 438 height 53
click at [1283, 623] on span "Save" at bounding box center [1277, 625] width 23 height 15
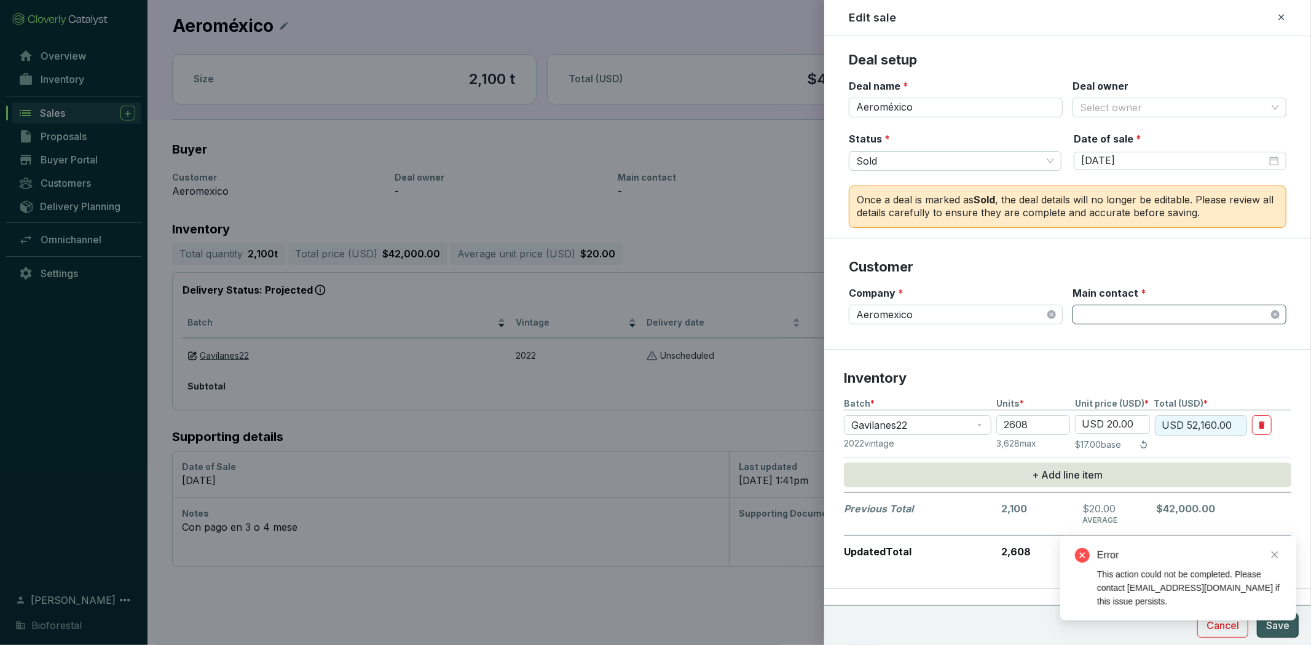
click at [1131, 313] on span at bounding box center [1179, 314] width 199 height 18
click at [953, 316] on span "Aeromexico" at bounding box center [955, 314] width 199 height 18
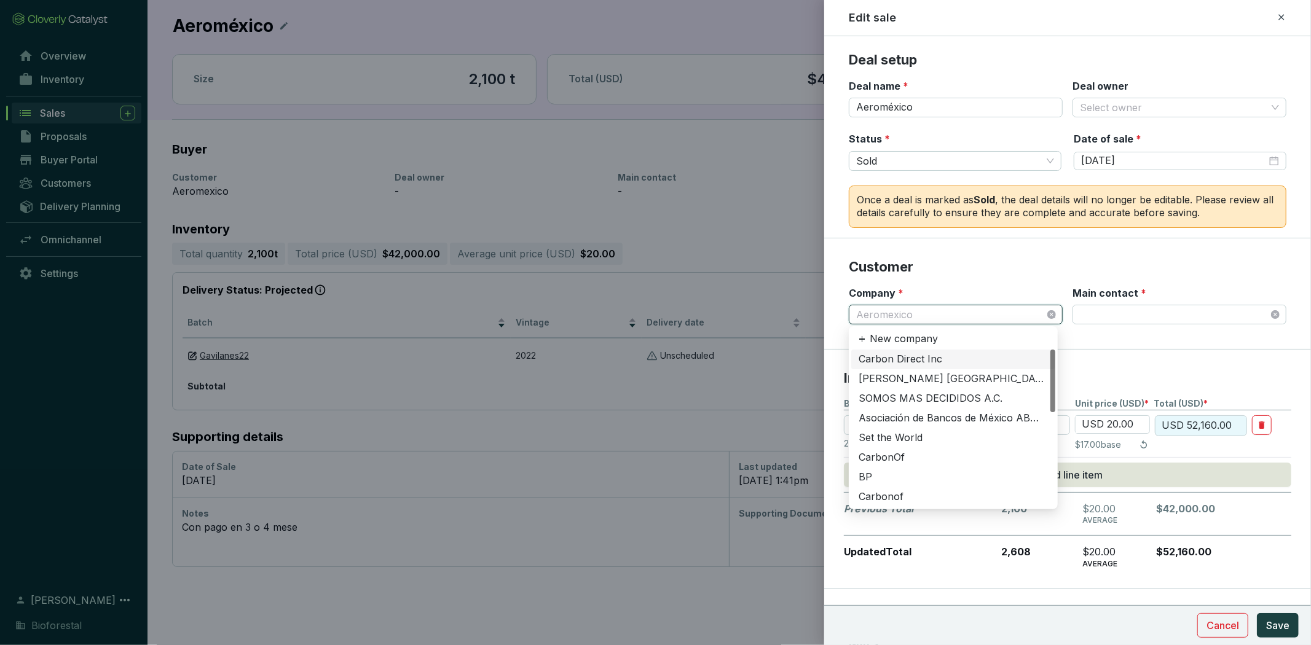
drag, startPoint x: 1049, startPoint y: 406, endPoint x: 1068, endPoint y: 380, distance: 32.5
click at [1068, 380] on body "Aeroméxico Delete Edit Size 2,100 t Total (USD) $42,000.00 Status Reserved Buye…" at bounding box center [655, 322] width 1311 height 645
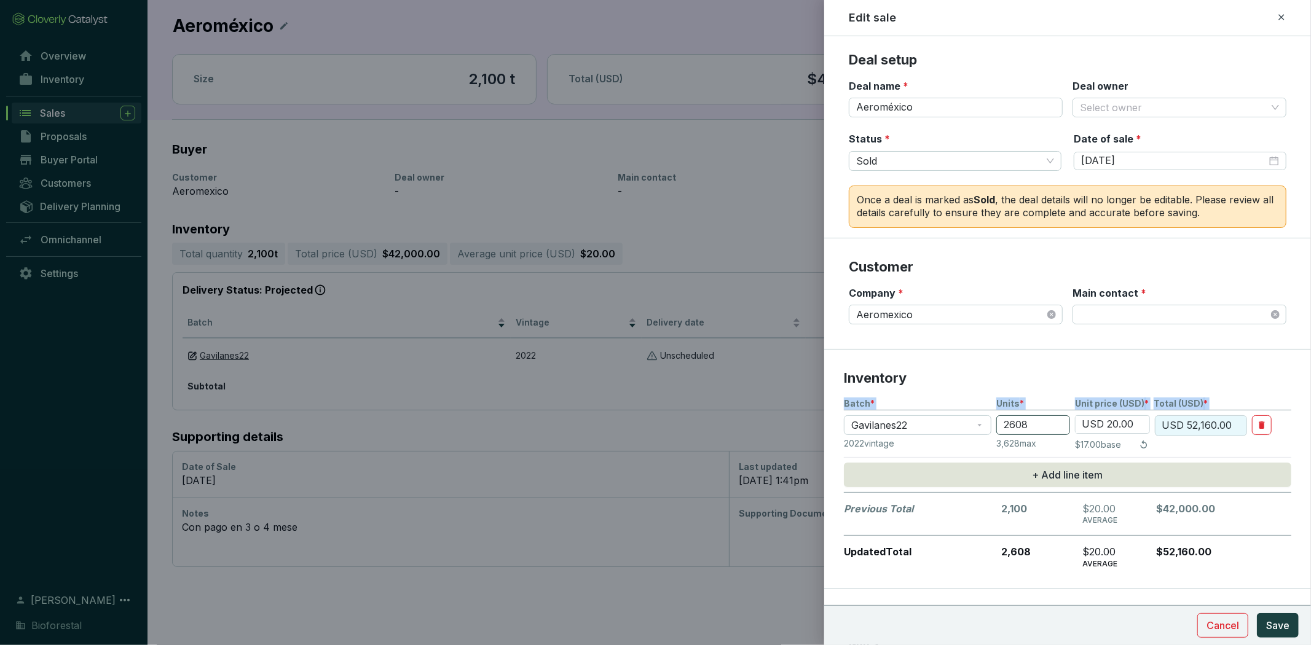
drag, startPoint x: 1069, startPoint y: 379, endPoint x: 1068, endPoint y: 415, distance: 36.9
click at [1068, 415] on section "Inventory Batch * Units * Unit price (USD) * Total (USD) * Gavilanes22 2608 USD…" at bounding box center [1067, 469] width 487 height 239
click at [1022, 323] on span "Aeromexico" at bounding box center [955, 314] width 199 height 18
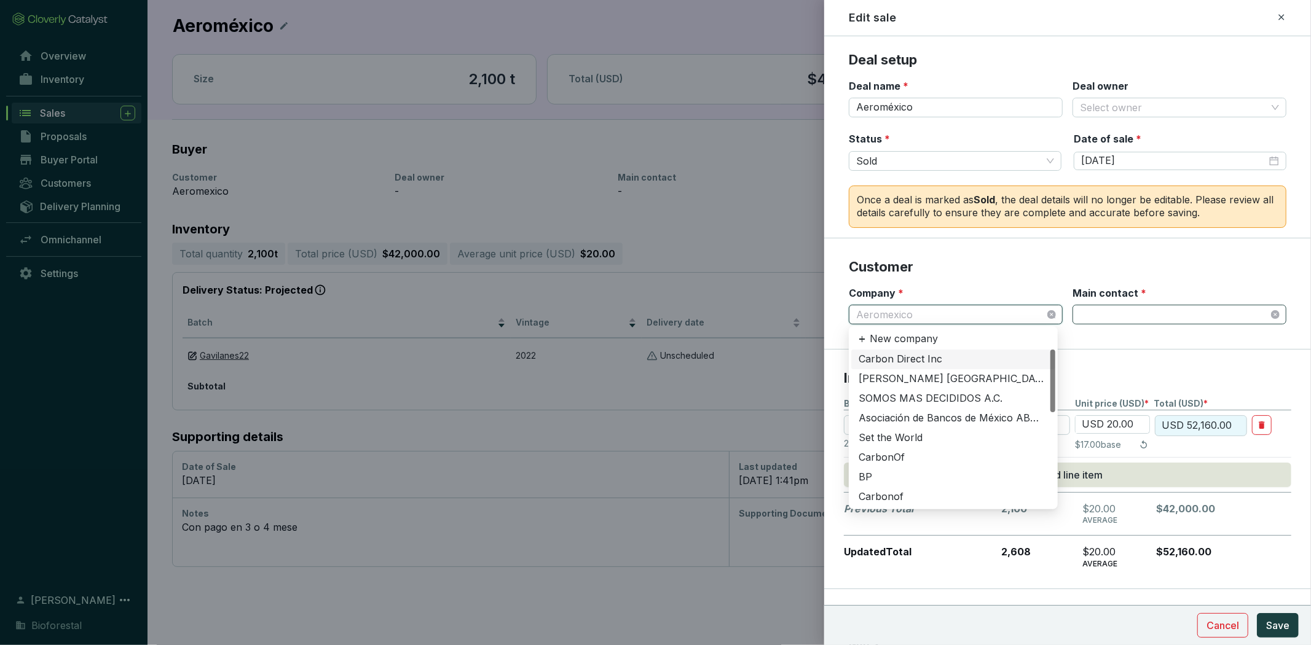
click at [1114, 323] on div at bounding box center [1180, 315] width 214 height 20
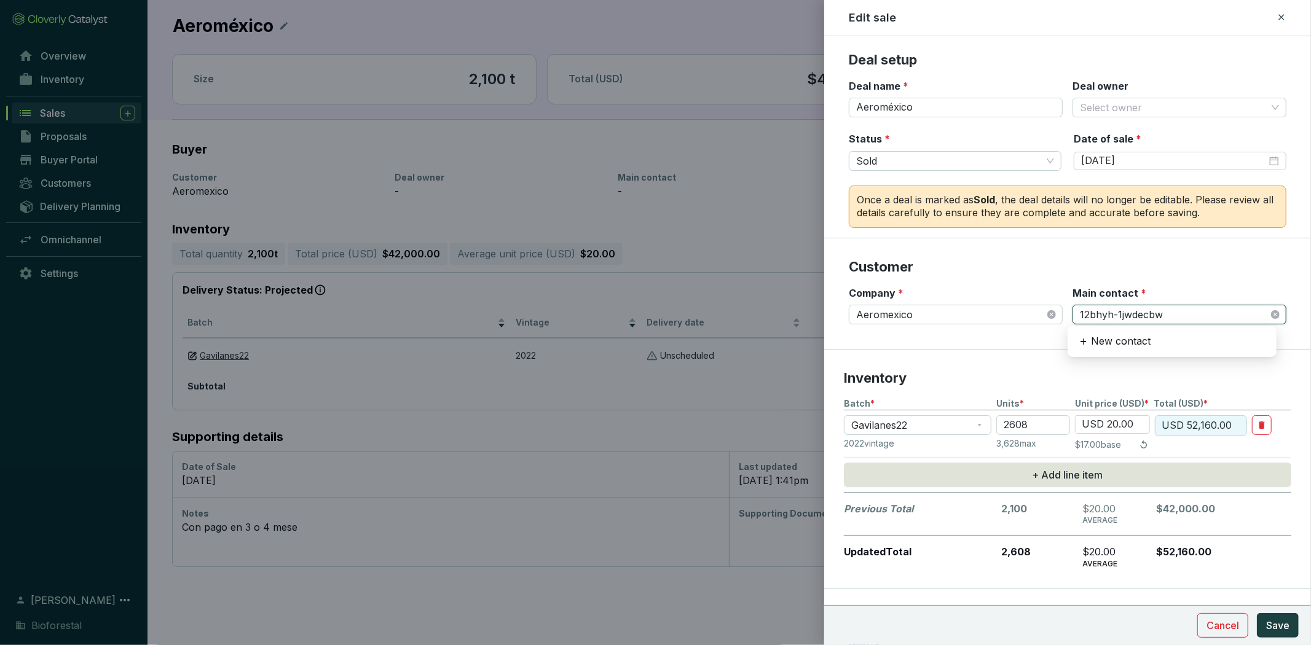
type input "12bhyh-1jwdecbw"
click at [1039, 340] on section "Customer Company * Aeromexico Main contact *" at bounding box center [1067, 293] width 487 height 111
click at [1117, 316] on span at bounding box center [1179, 314] width 199 height 18
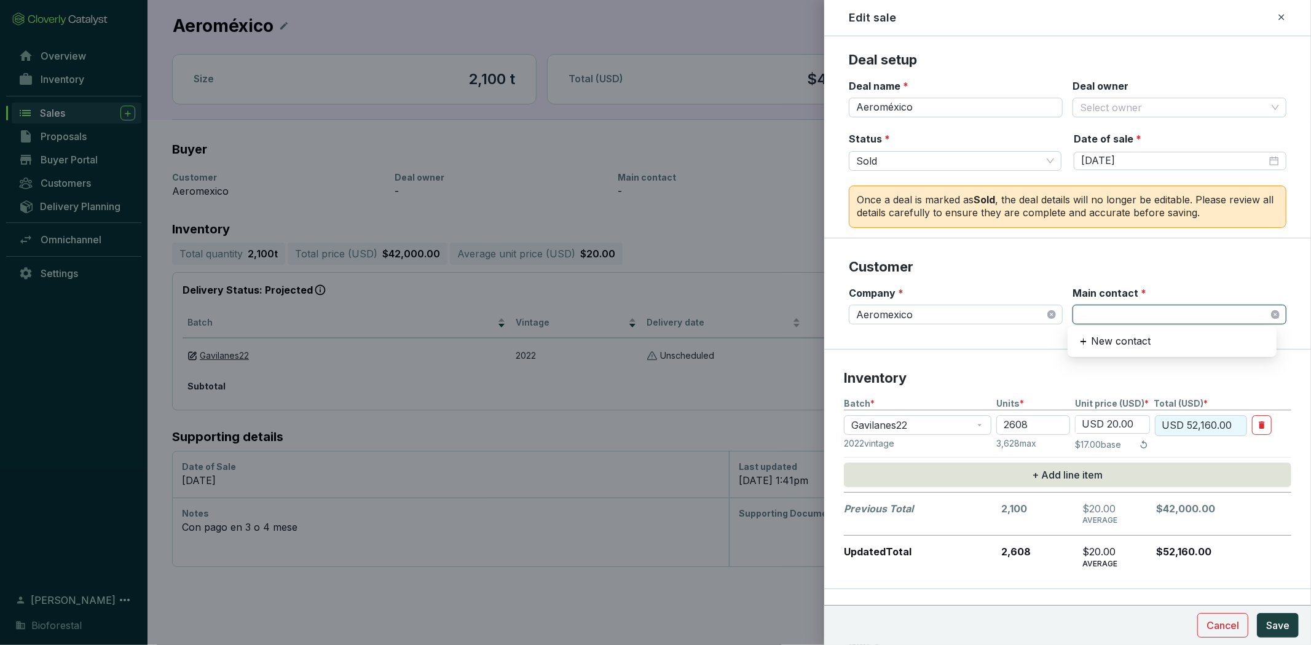
click at [1117, 316] on span at bounding box center [1179, 314] width 199 height 18
click at [1155, 336] on div "New contact" at bounding box center [1172, 341] width 199 height 21
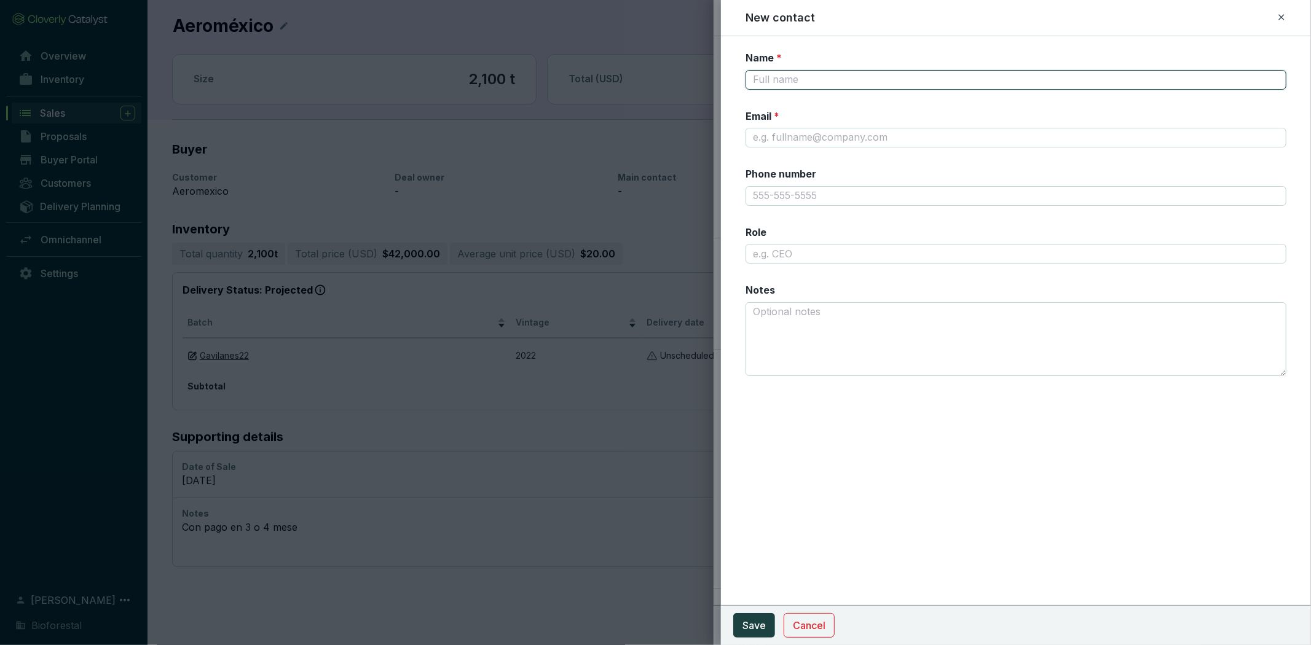
click at [844, 79] on input "Name *" at bounding box center [1016, 80] width 541 height 20
click at [777, 139] on input "Email *" at bounding box center [1016, 138] width 541 height 20
paste input "[EMAIL_ADDRESS][DOMAIN_NAME]"
type input "[EMAIL_ADDRESS][DOMAIN_NAME]"
click at [782, 82] on input "Name *" at bounding box center [1016, 80] width 541 height 20
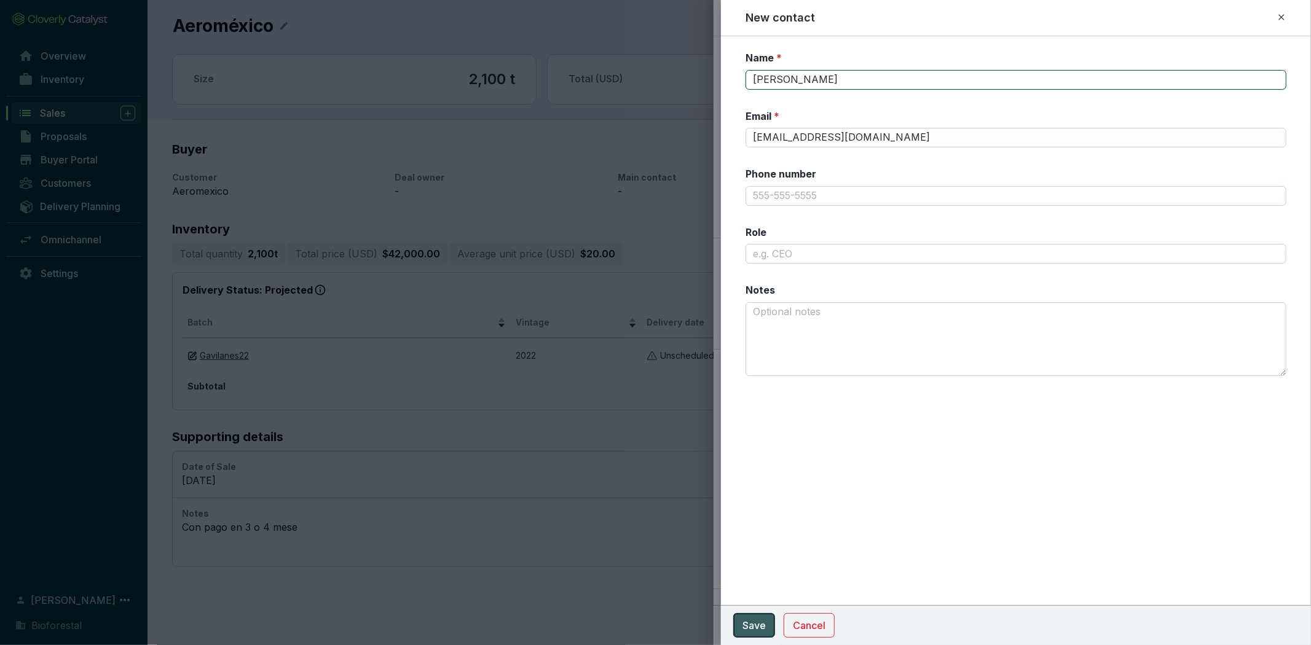
type input "[PERSON_NAME]"
click at [745, 629] on span "Save" at bounding box center [753, 625] width 23 height 15
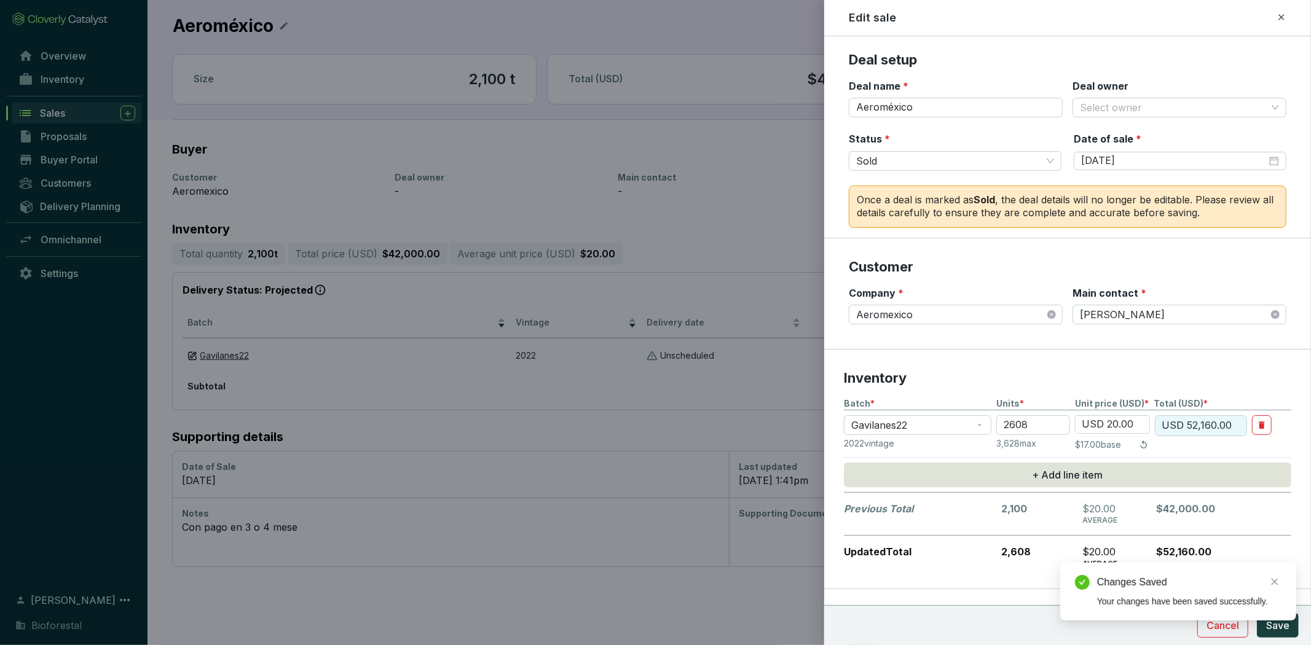
click at [1286, 621] on div "Changes Saved Your changes have been saved successfully." at bounding box center [1178, 592] width 236 height 58
click at [1275, 581] on icon "close" at bounding box center [1275, 582] width 7 height 7
click at [1275, 624] on span "Save" at bounding box center [1277, 625] width 23 height 15
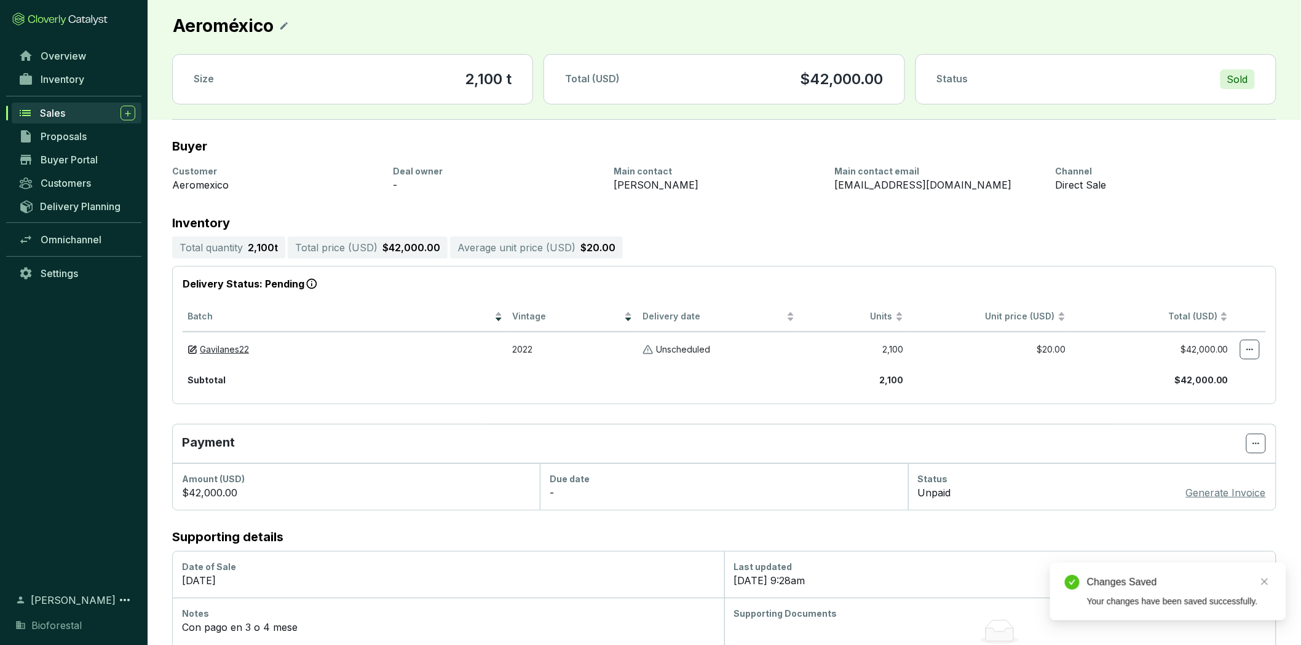
click at [68, 106] on div "Sales" at bounding box center [87, 113] width 95 height 15
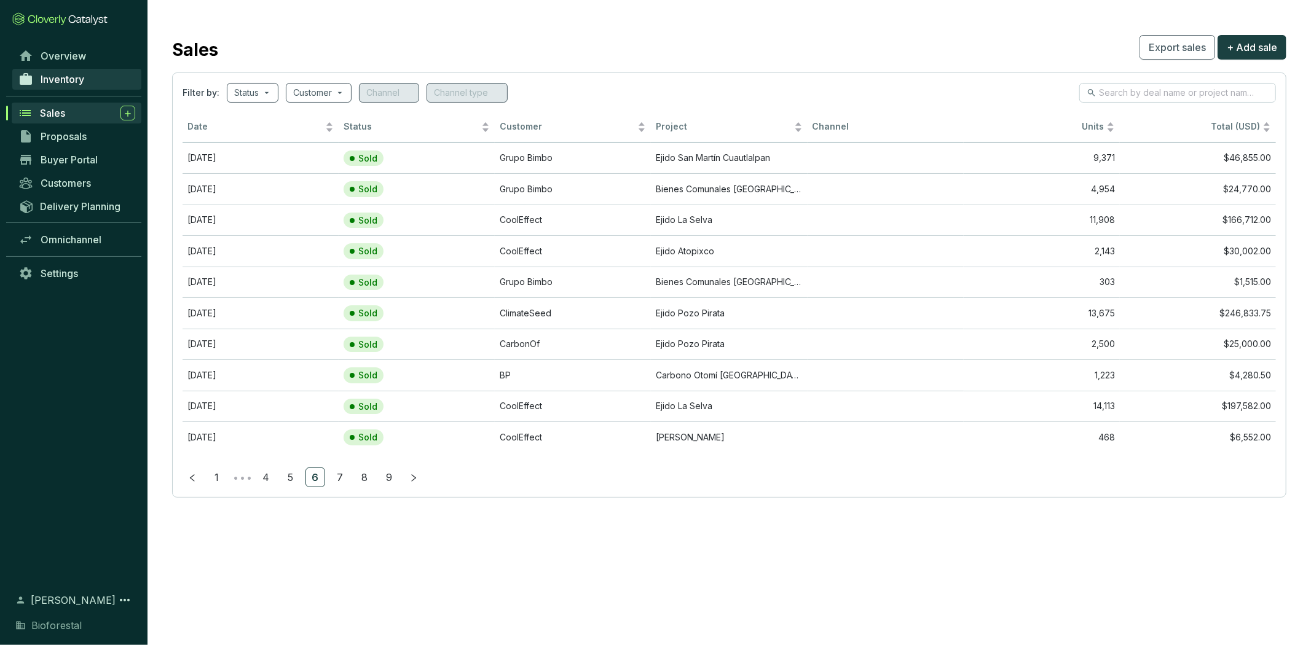
click at [84, 77] on span "Inventory" at bounding box center [63, 79] width 44 height 12
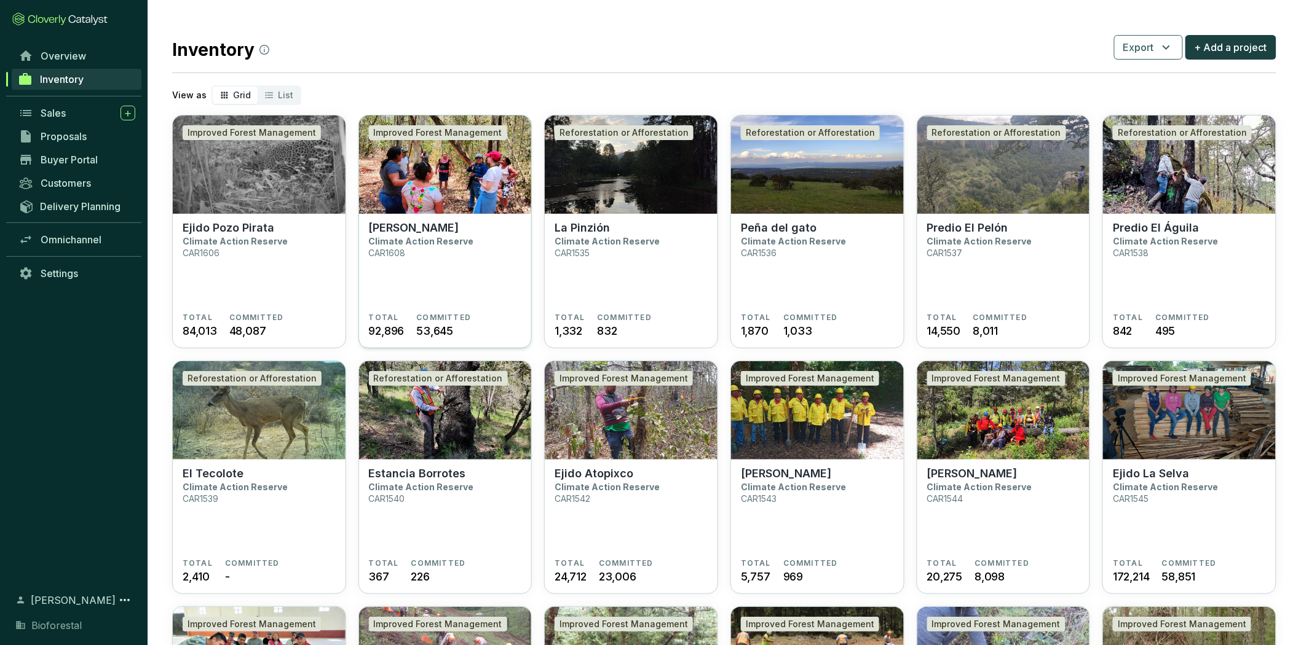
click at [426, 243] on p "Climate Action Reserve" at bounding box center [421, 241] width 105 height 10
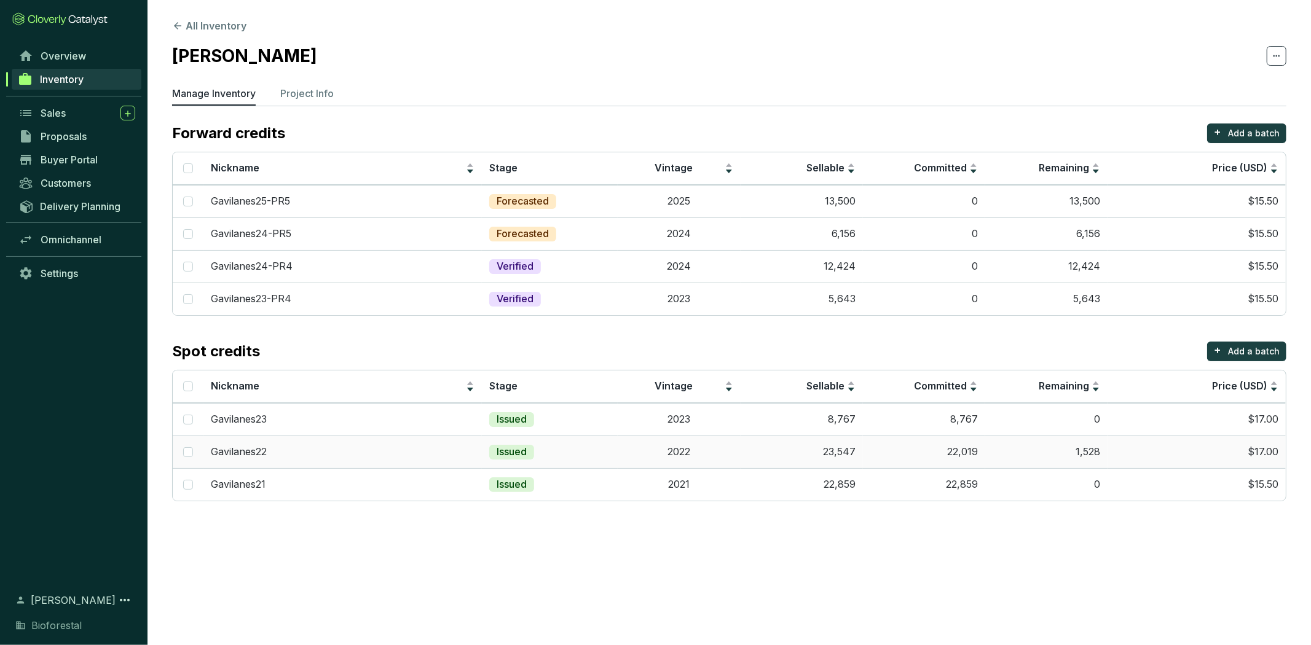
click at [926, 460] on td "22,019" at bounding box center [924, 452] width 122 height 33
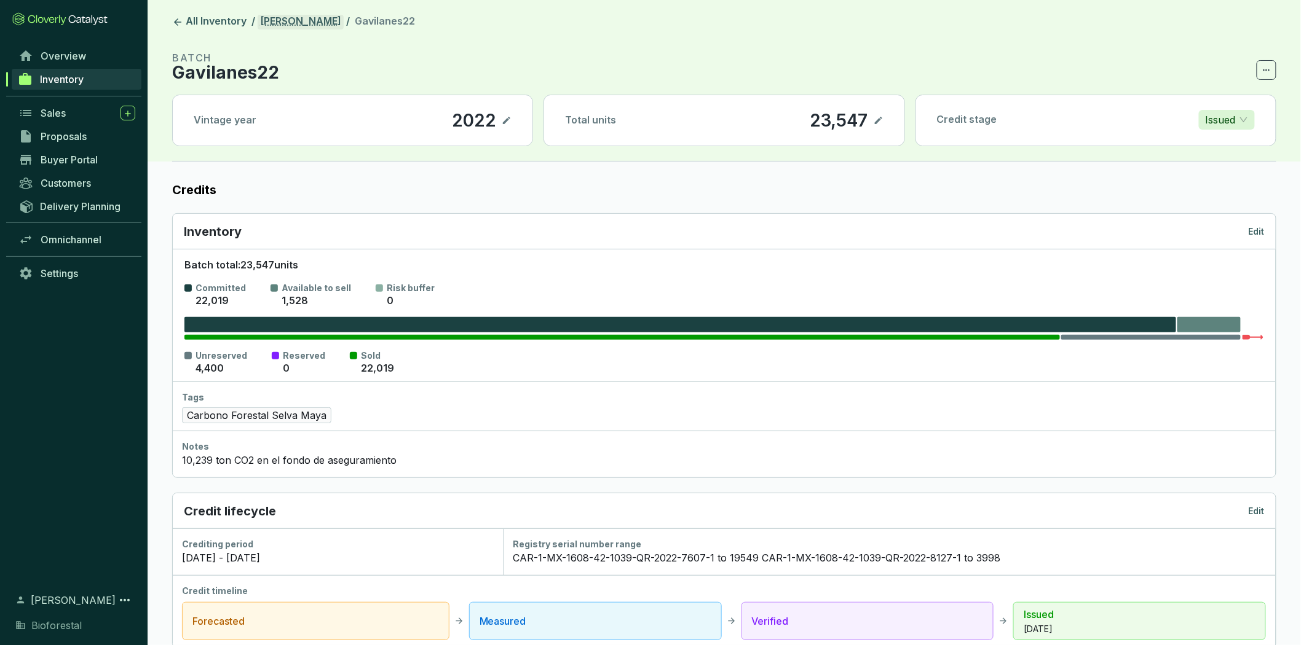
click at [310, 23] on link "[PERSON_NAME]" at bounding box center [301, 22] width 86 height 15
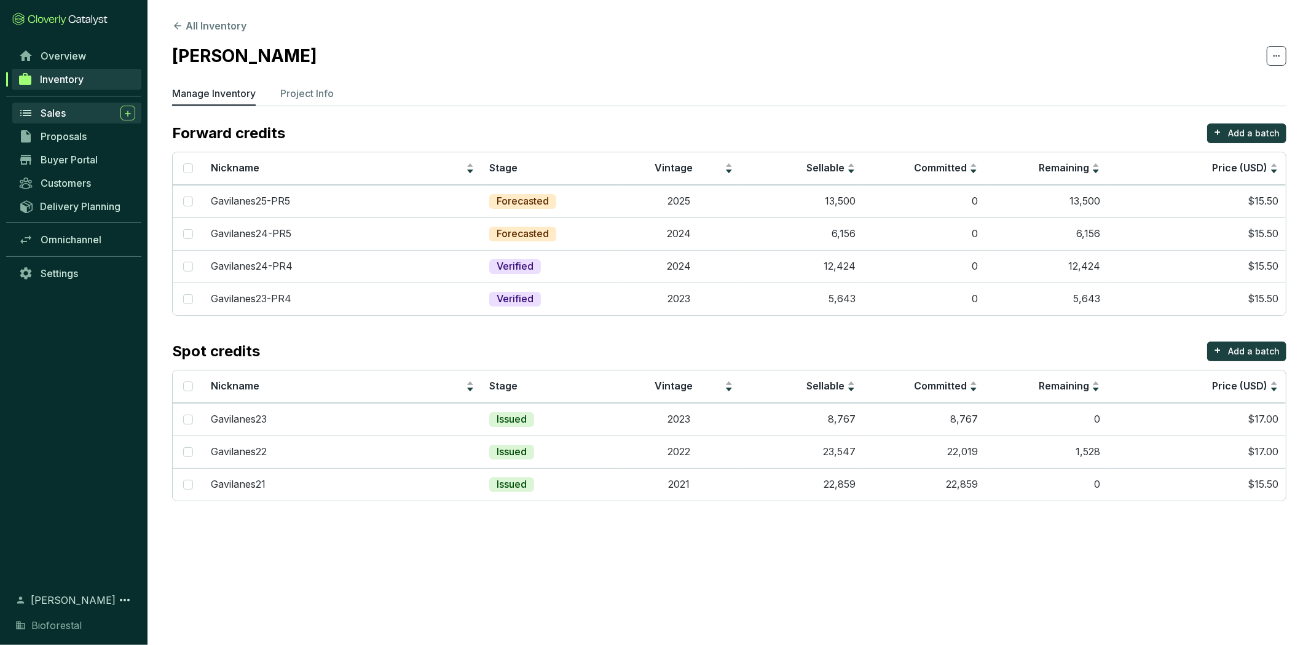
click at [68, 112] on div "Sales" at bounding box center [88, 113] width 95 height 15
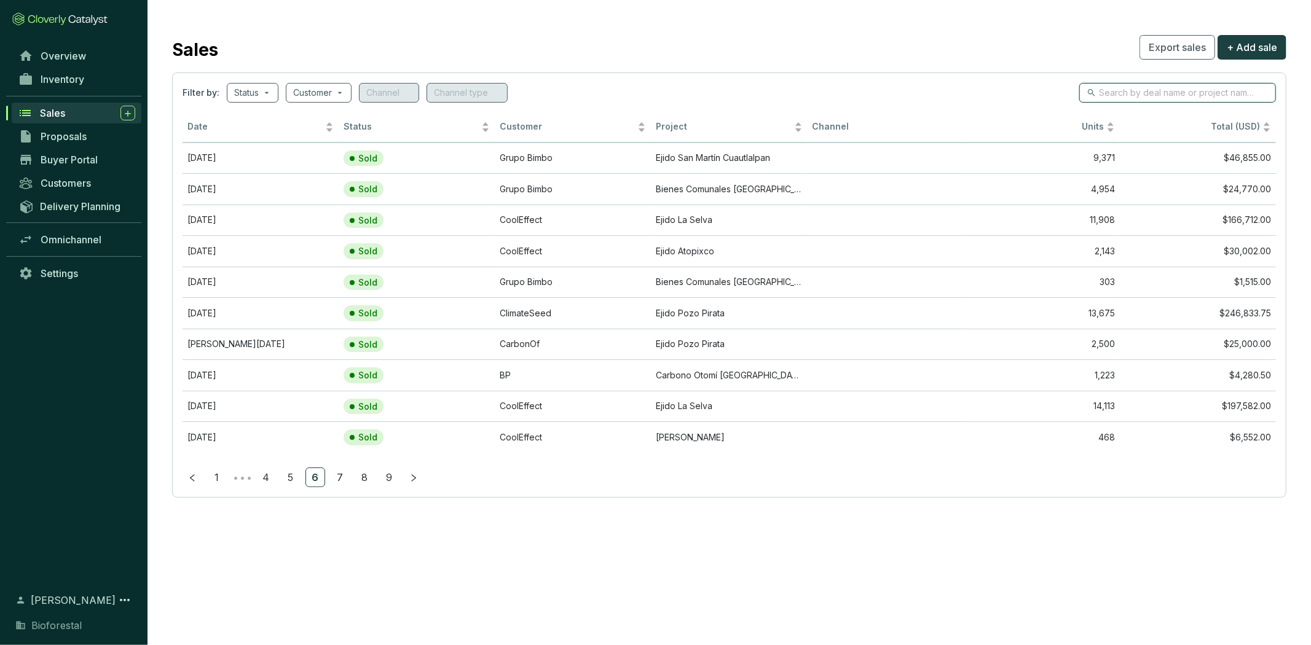
click at [1131, 93] on input "search" at bounding box center [1178, 93] width 159 height 14
click at [93, 79] on link "Inventory" at bounding box center [76, 79] width 129 height 21
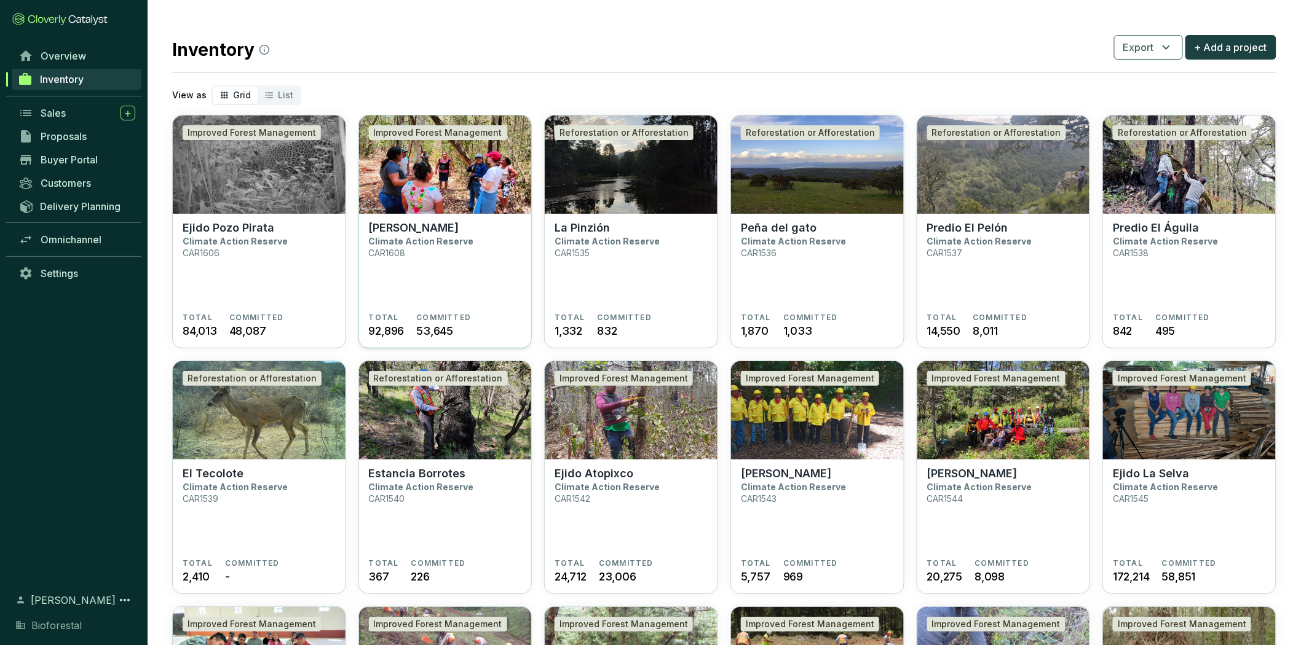
click at [446, 259] on section "Ejido Gavilanes Climate Action Reserve CAR1608" at bounding box center [445, 267] width 153 height 92
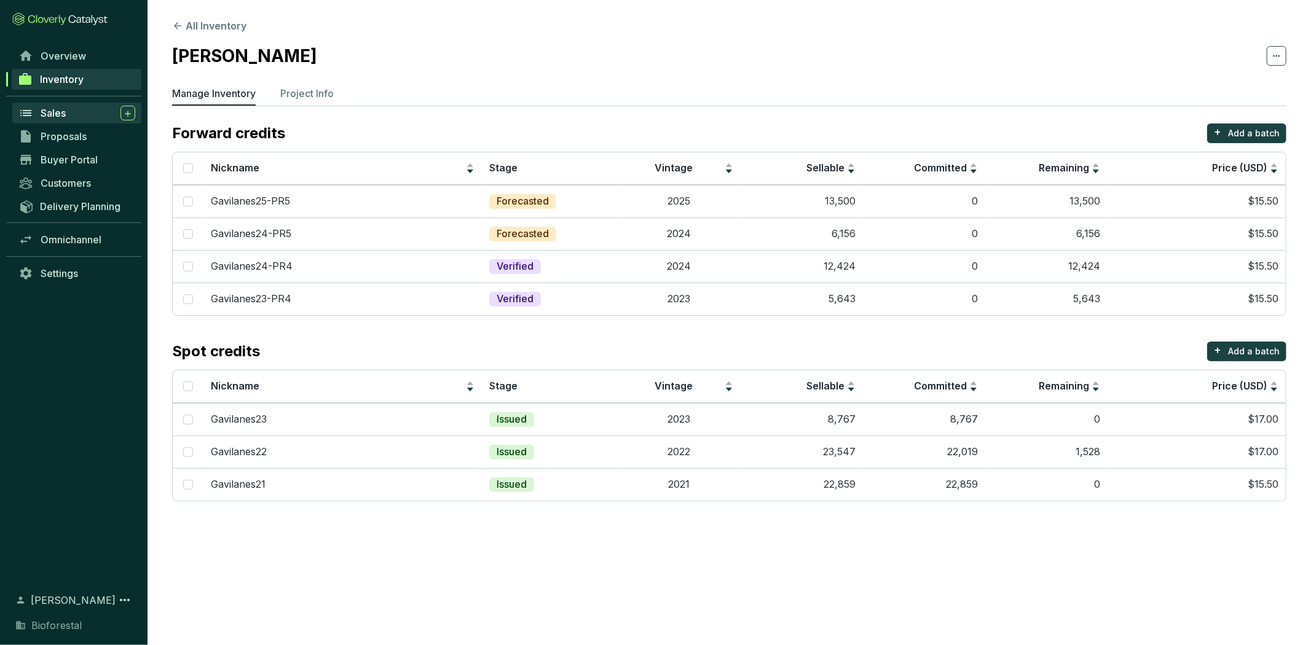
click at [50, 119] on span "Sales" at bounding box center [53, 113] width 25 height 12
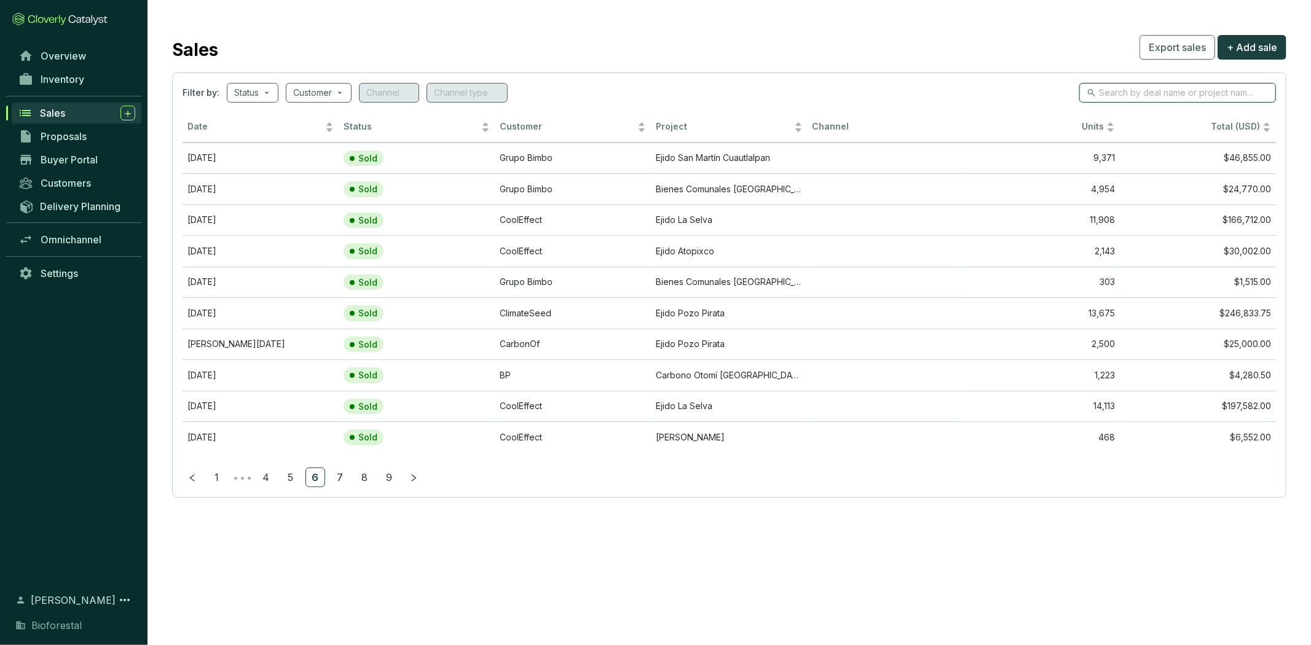
click at [1125, 92] on input "search" at bounding box center [1178, 93] width 159 height 14
type input "gavilanes"
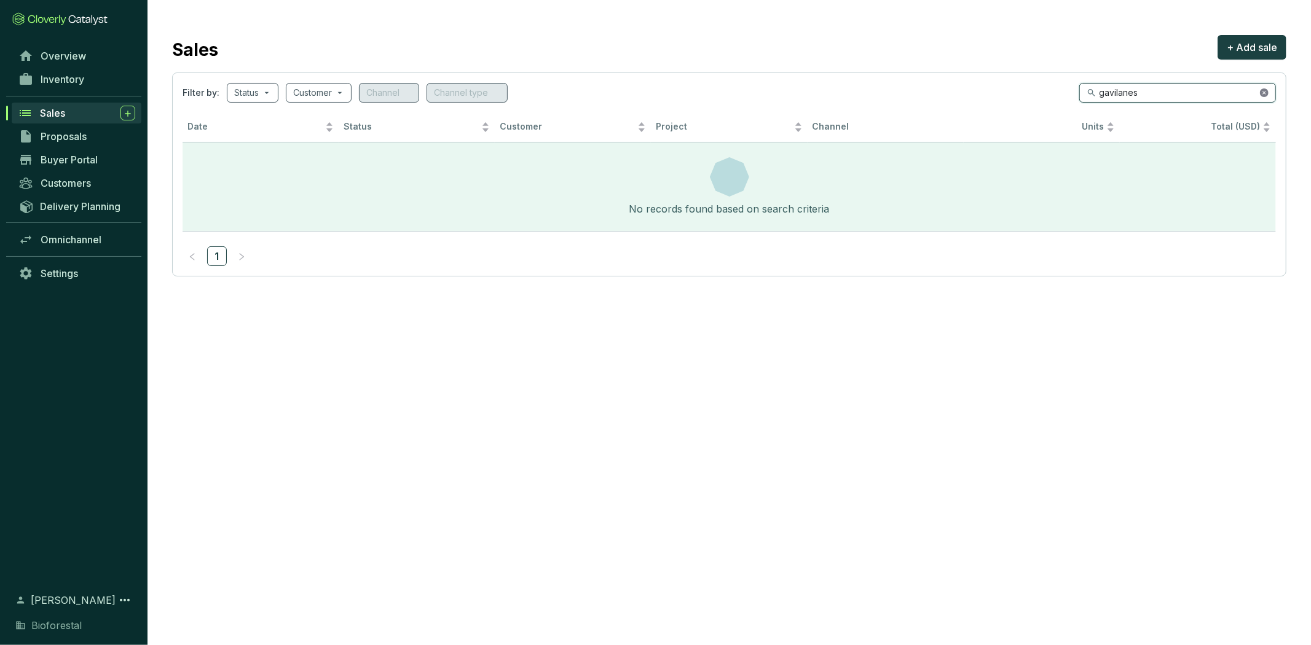
click at [1267, 92] on icon "close-circle" at bounding box center [1264, 93] width 9 height 9
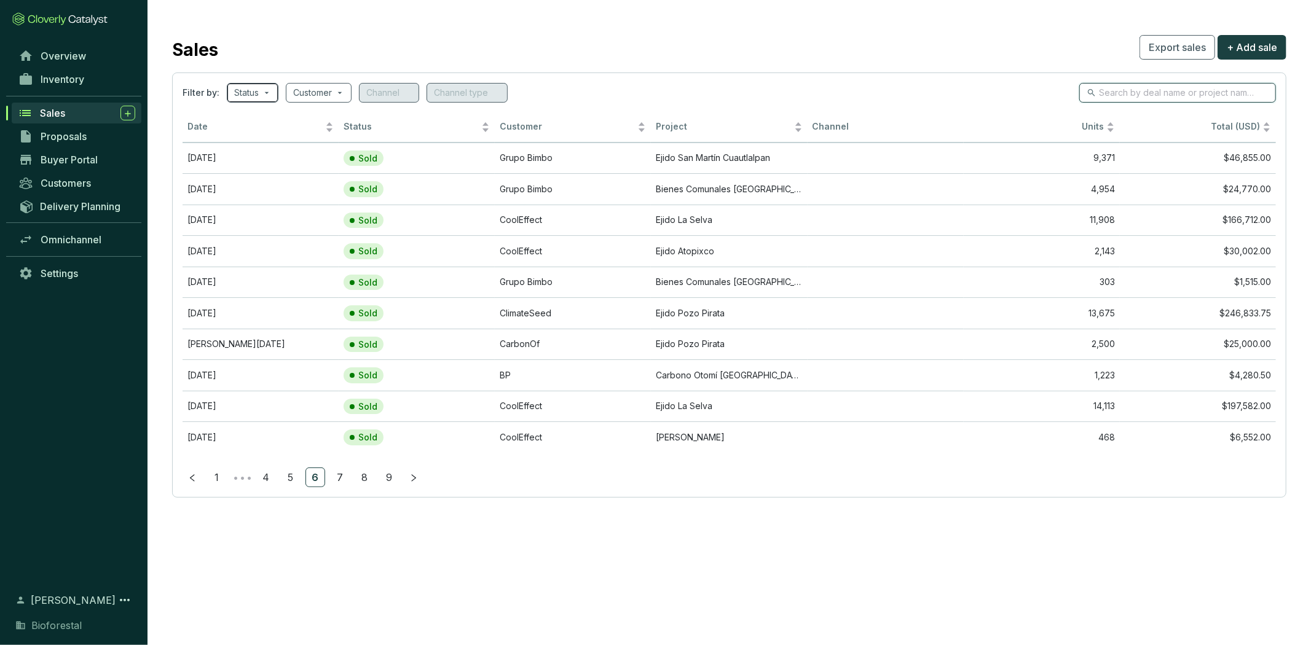
click at [272, 90] on div "Status" at bounding box center [253, 93] width 52 height 20
click at [328, 93] on input "search" at bounding box center [312, 93] width 39 height 18
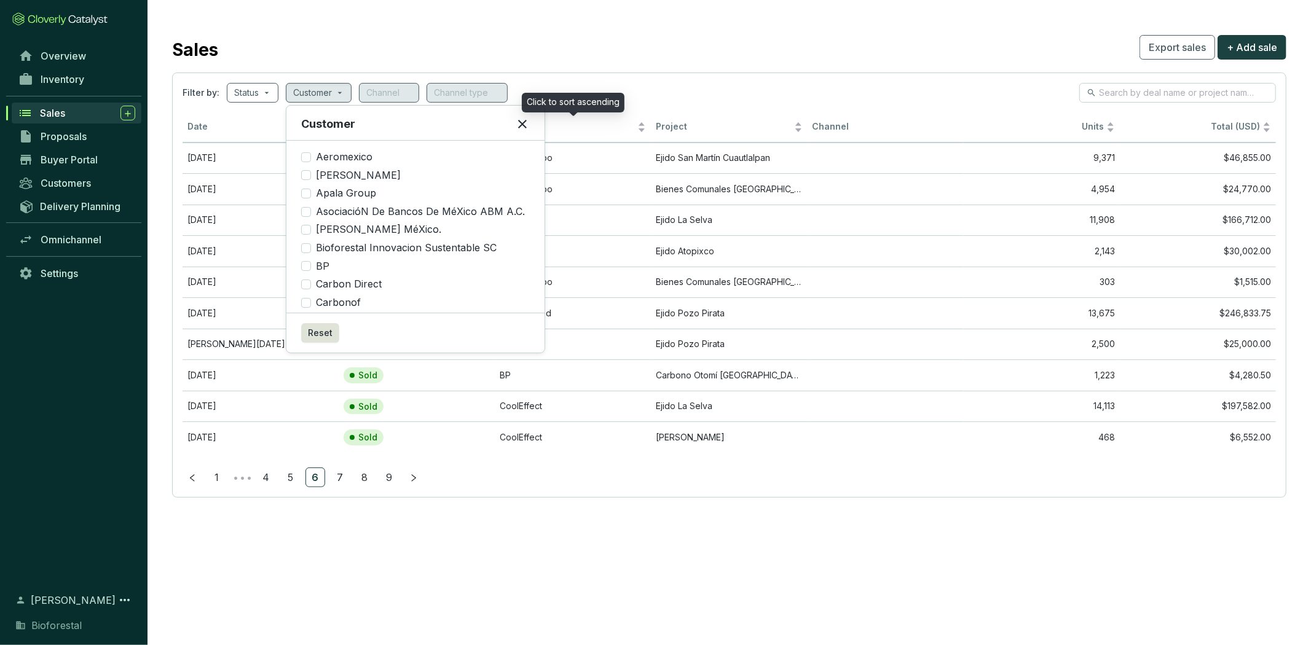
click at [625, 79] on section "Filter by: Status Customer Channel Channel type Date Status Customer Project Ch…" at bounding box center [729, 285] width 1114 height 425
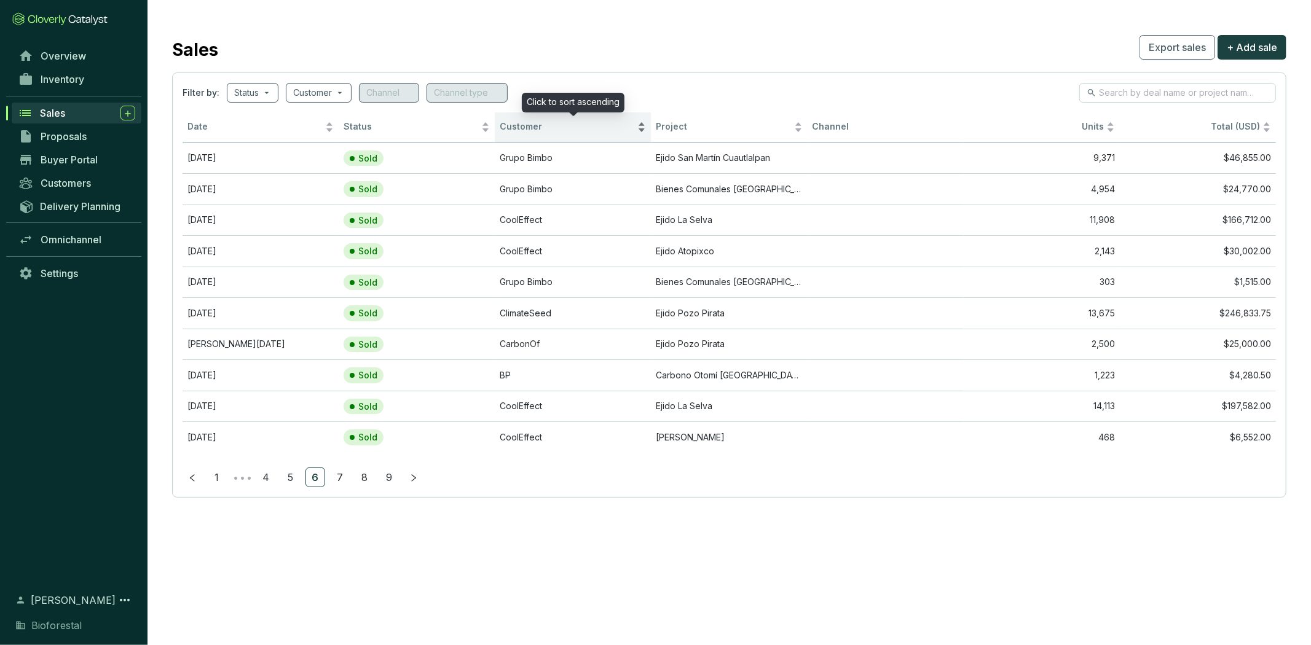
click at [642, 123] on div "Customer" at bounding box center [573, 127] width 146 height 15
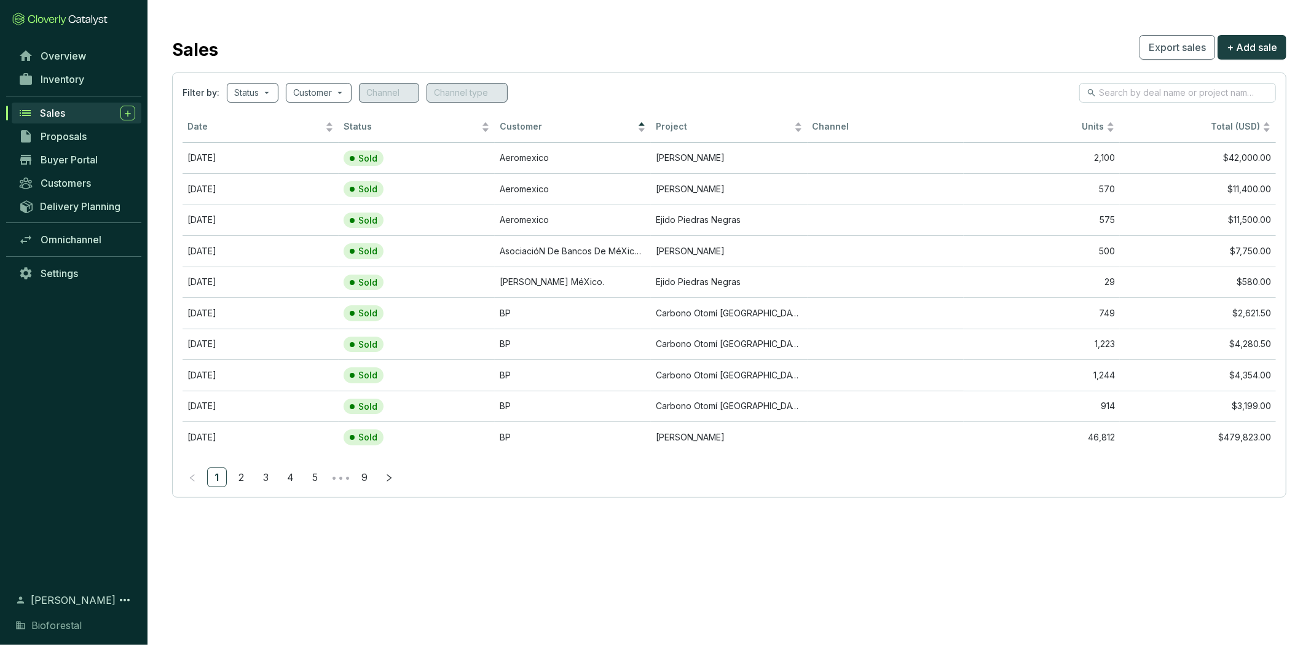
click at [102, 107] on div "Sales" at bounding box center [87, 113] width 95 height 15
click at [101, 83] on link "Inventory" at bounding box center [76, 79] width 129 height 21
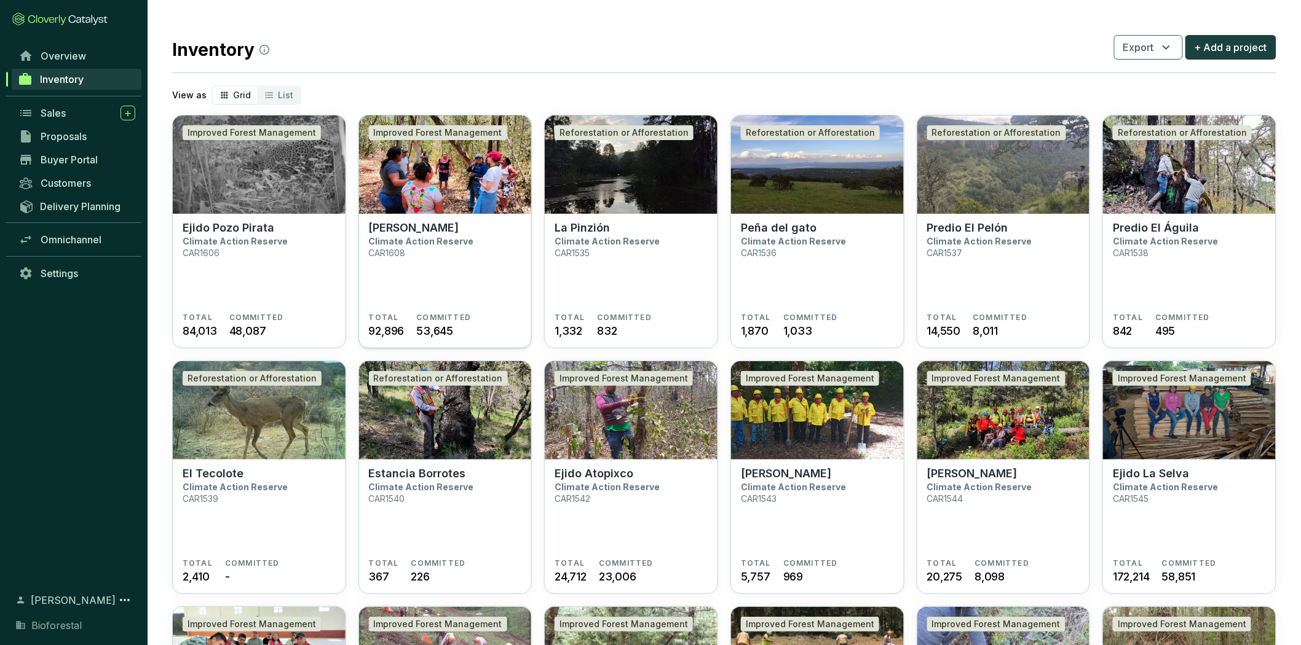
click at [451, 277] on section "Ejido Gavilanes Climate Action Reserve CAR1608" at bounding box center [445, 267] width 153 height 92
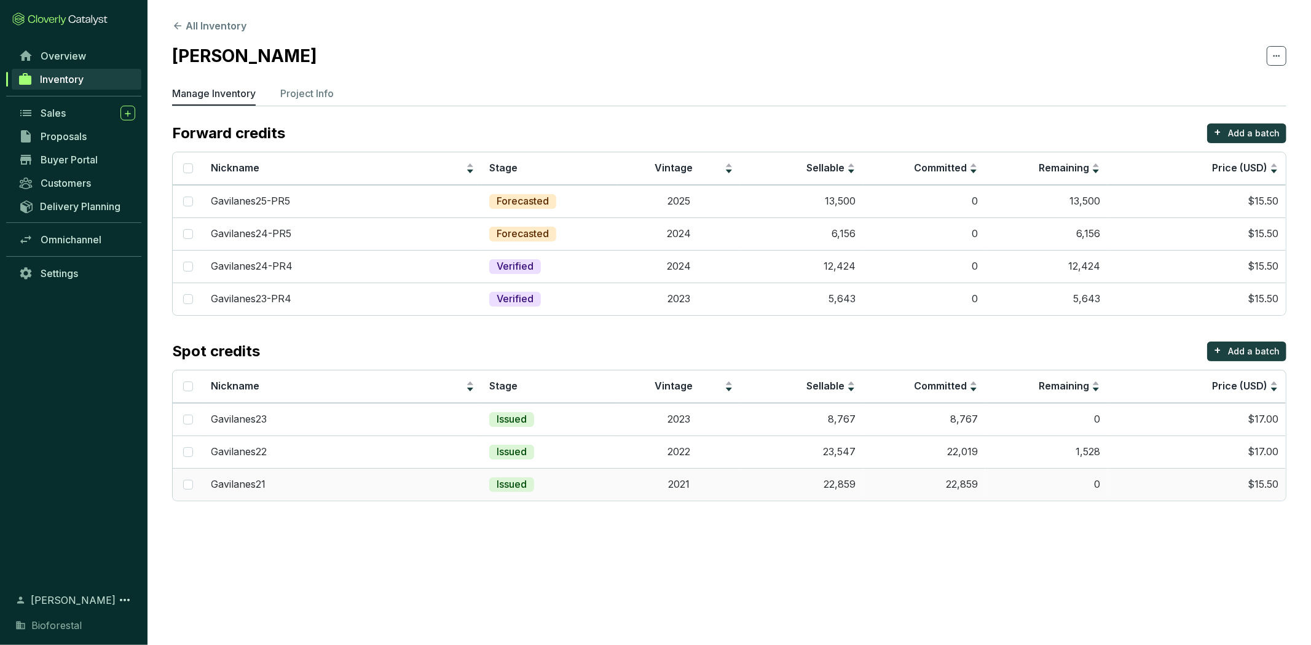
click at [870, 482] on td "22,859" at bounding box center [924, 484] width 122 height 33
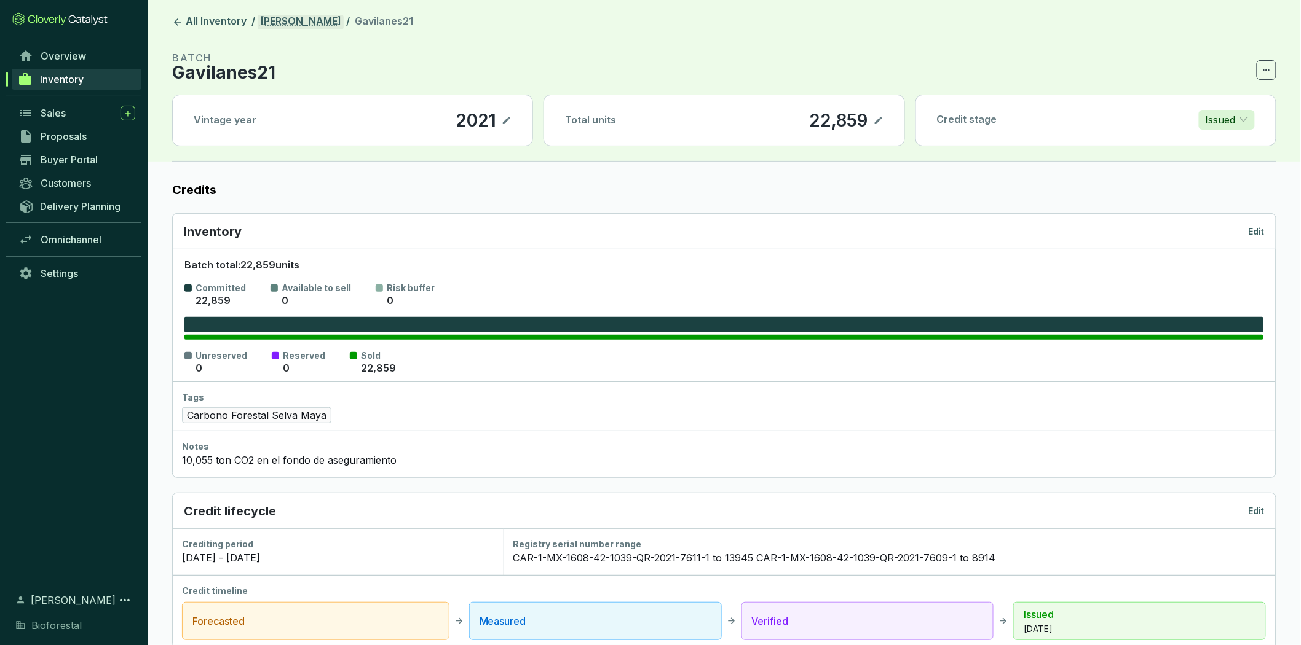
click at [299, 17] on link "[PERSON_NAME]" at bounding box center [301, 22] width 86 height 15
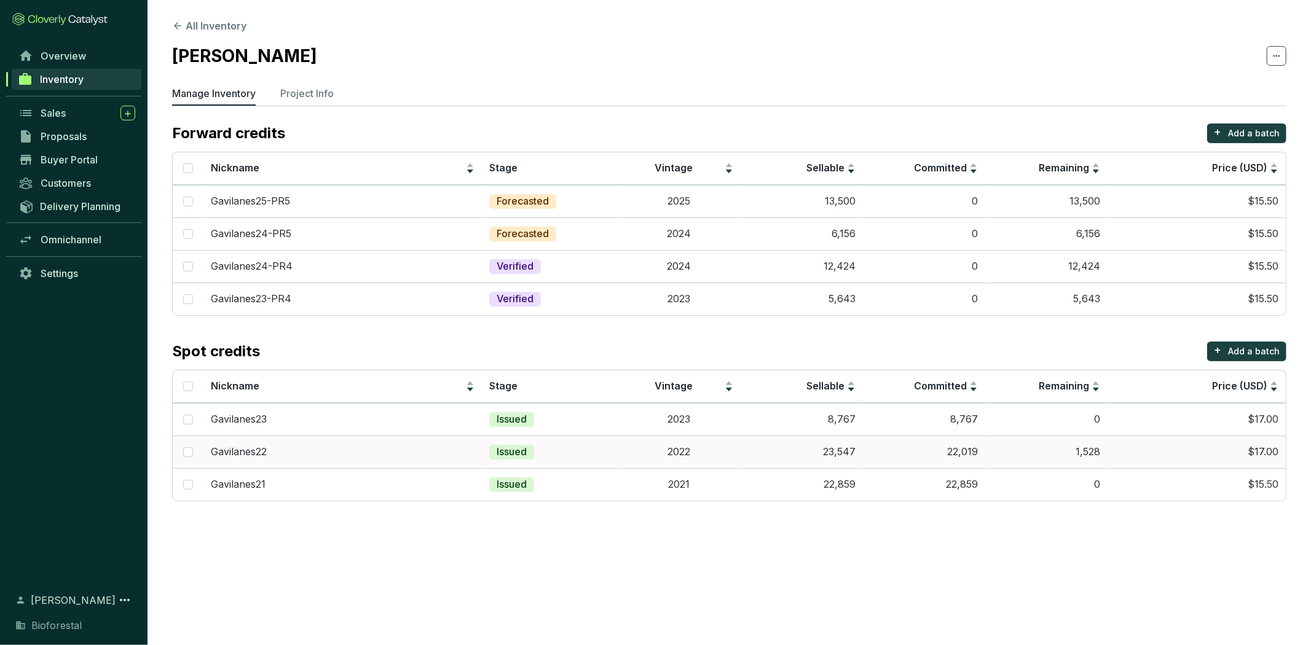
click at [796, 452] on td "23,547" at bounding box center [802, 452] width 122 height 33
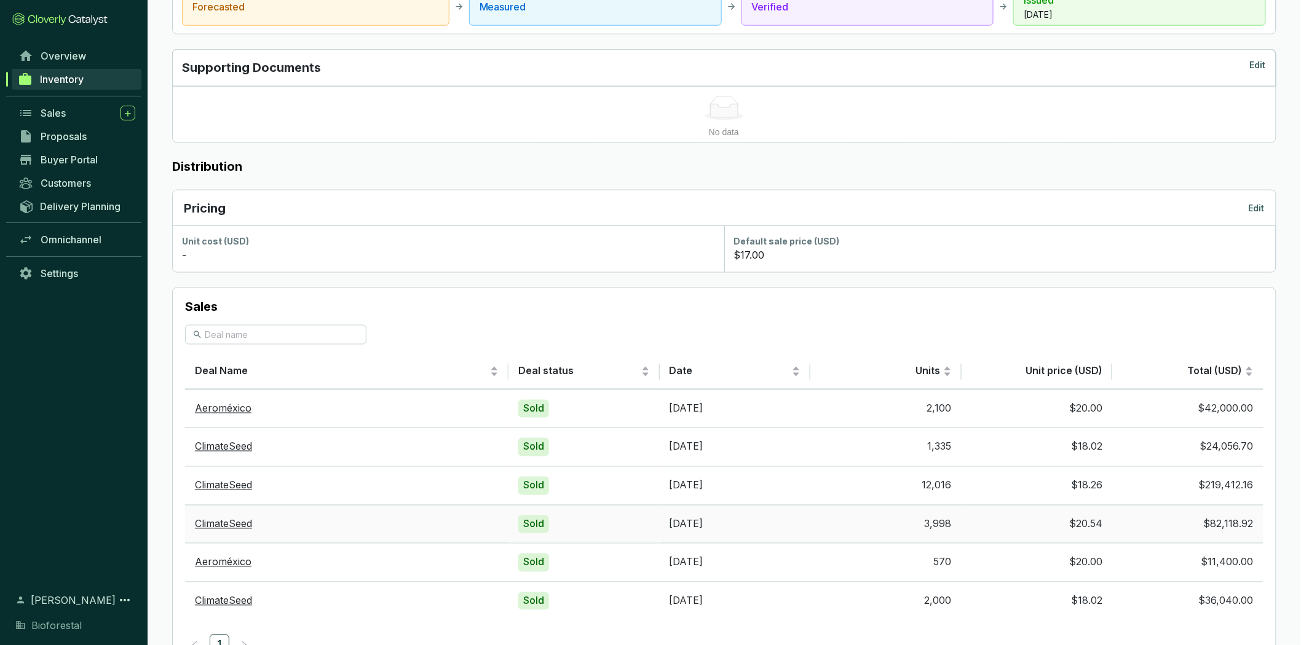
scroll to position [667, 0]
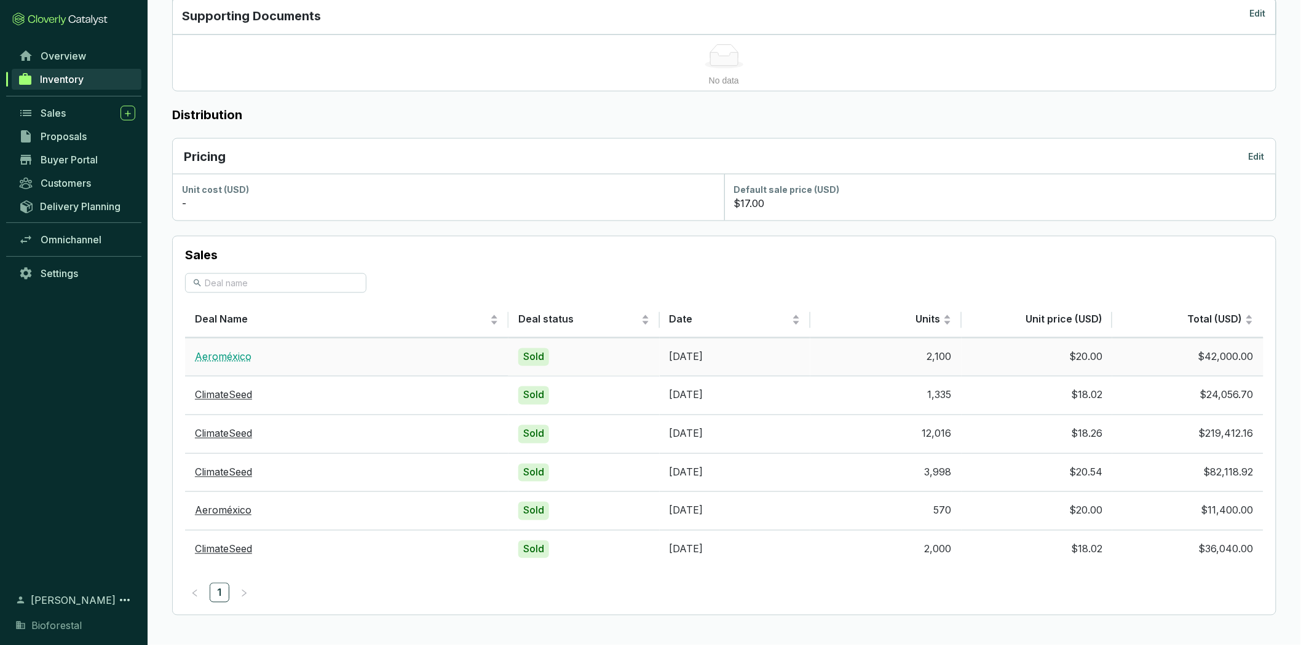
click at [218, 357] on link "Aeroméxico" at bounding box center [223, 357] width 57 height 12
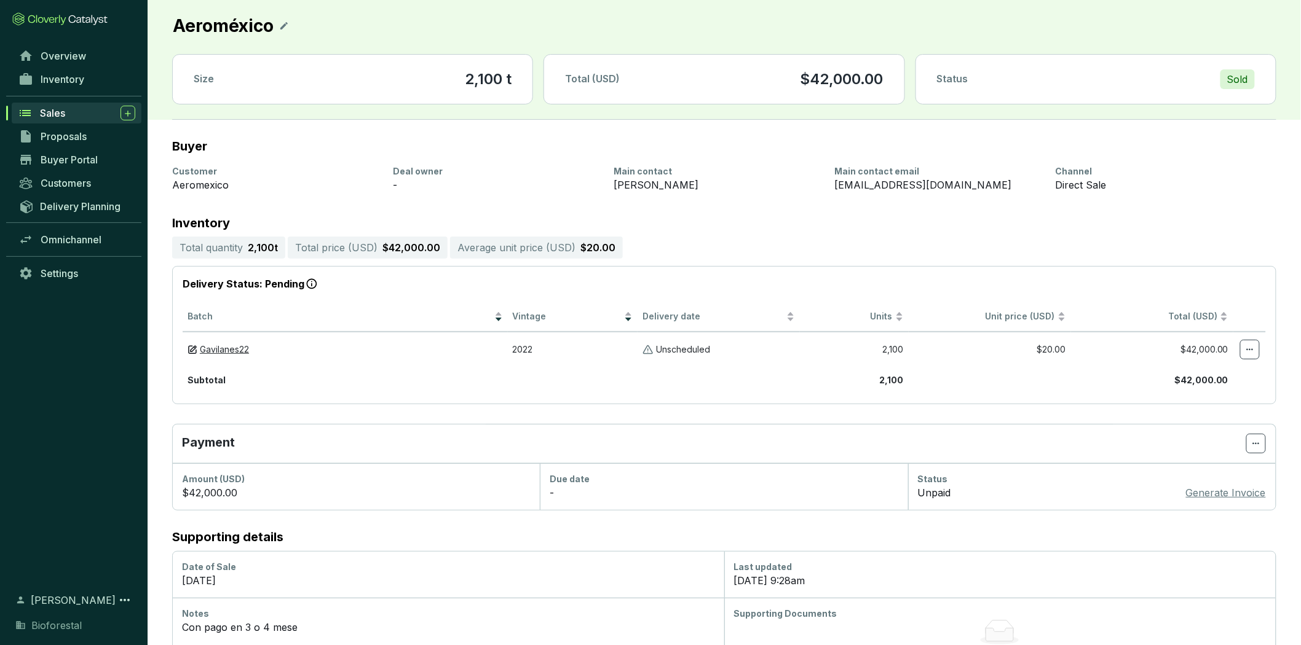
click at [492, 84] on section "2,100 t" at bounding box center [488, 79] width 47 height 20
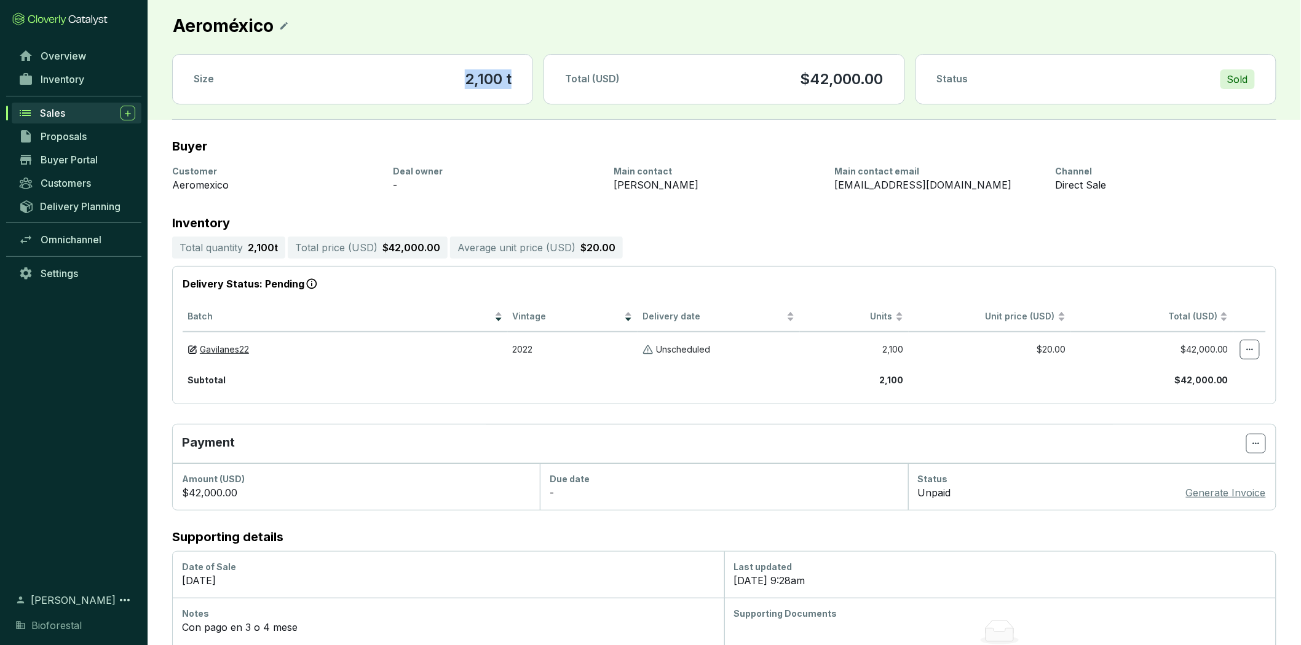
click at [492, 84] on section "2,100 t" at bounding box center [488, 79] width 47 height 20
click at [824, 120] on section "Buyer Customer Aeromexico Deal owner - Main contact Stephani Luna Main contact …" at bounding box center [724, 394] width 1153 height 548
click at [1237, 79] on div "Sold" at bounding box center [1237, 79] width 34 height 20
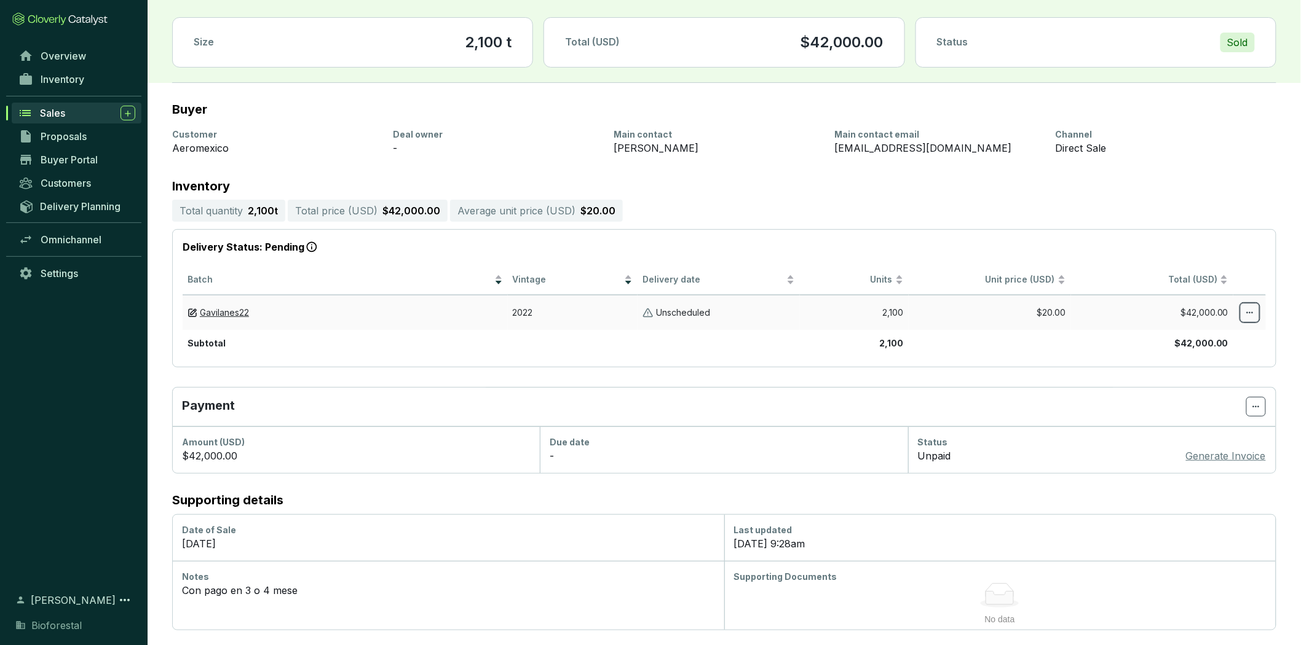
click at [1245, 313] on icon at bounding box center [1250, 312] width 10 height 15
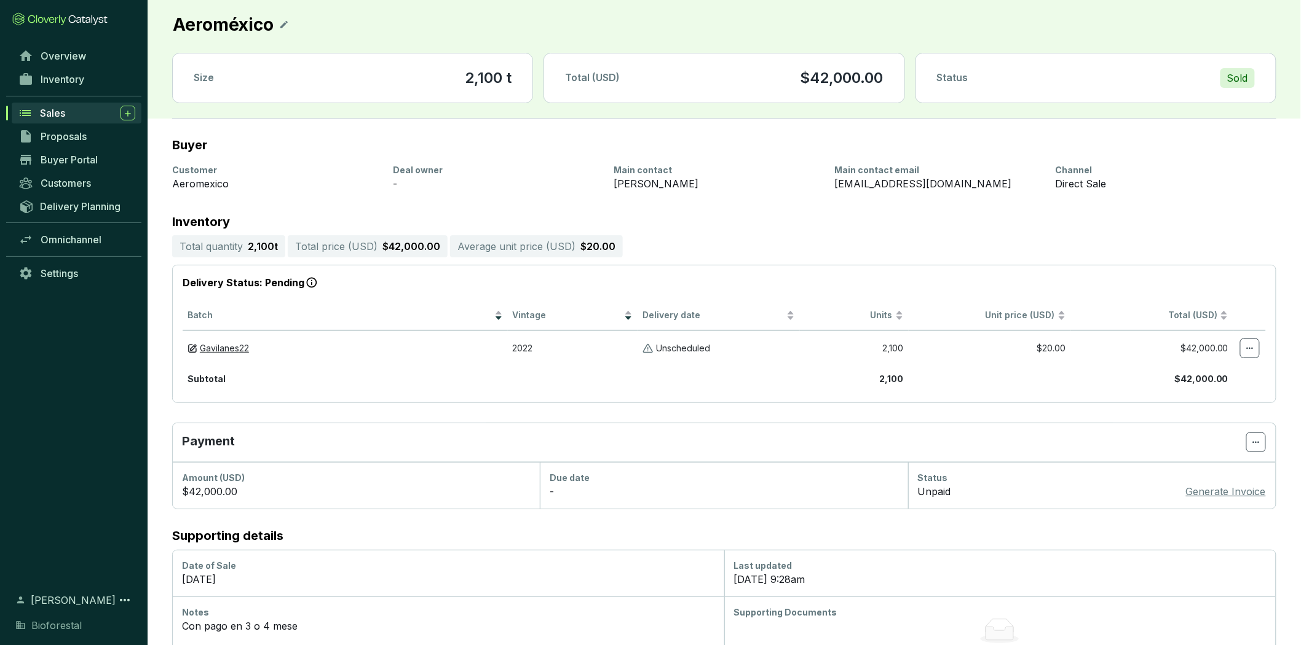
scroll to position [0, 0]
click at [1250, 352] on icon at bounding box center [1250, 349] width 10 height 15
click at [1203, 379] on span "[PERSON_NAME] delivered" at bounding box center [1189, 382] width 113 height 10
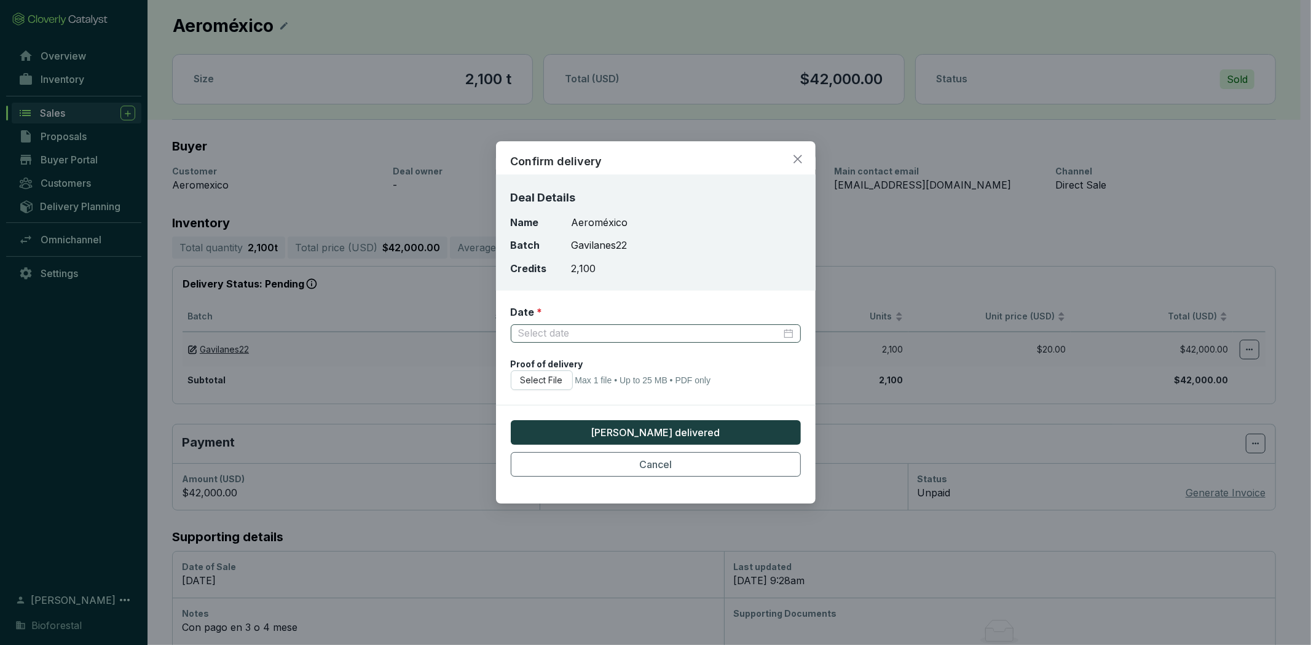
click at [791, 333] on div at bounding box center [655, 334] width 275 height 14
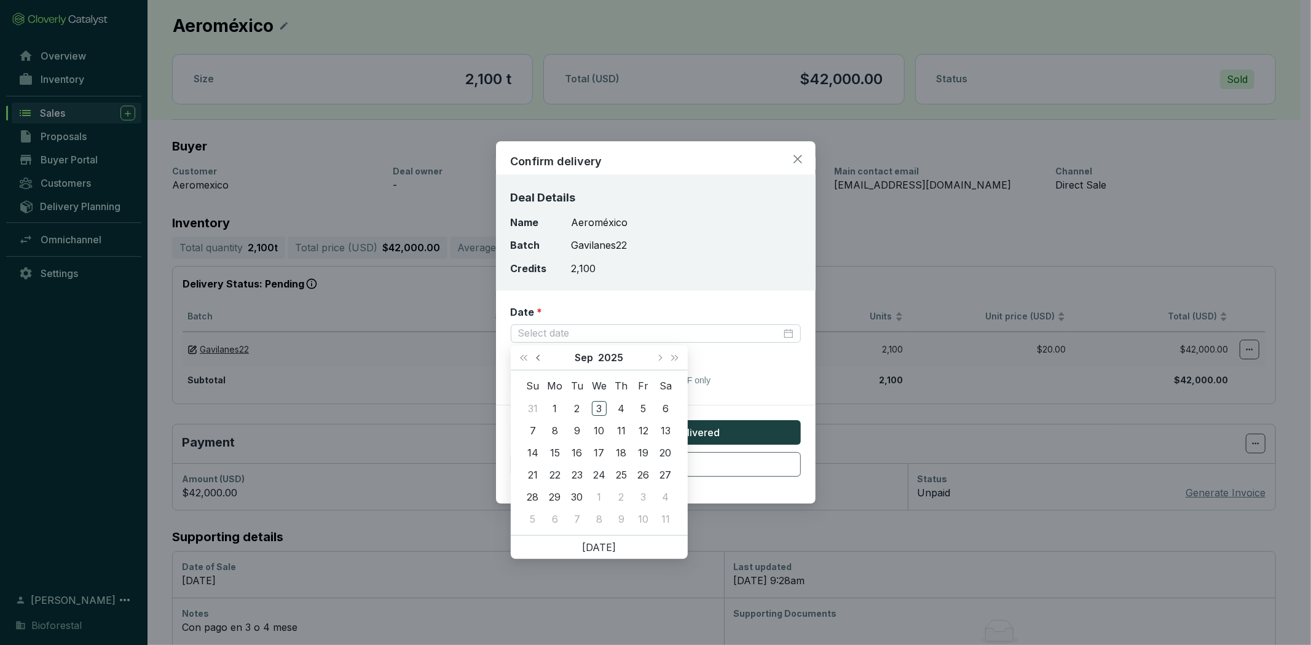
click at [540, 358] on span "Previous month (PageUp)" at bounding box center [539, 358] width 6 height 6
type input "[DATE]"
click at [600, 492] on div "30" at bounding box center [599, 497] width 15 height 15
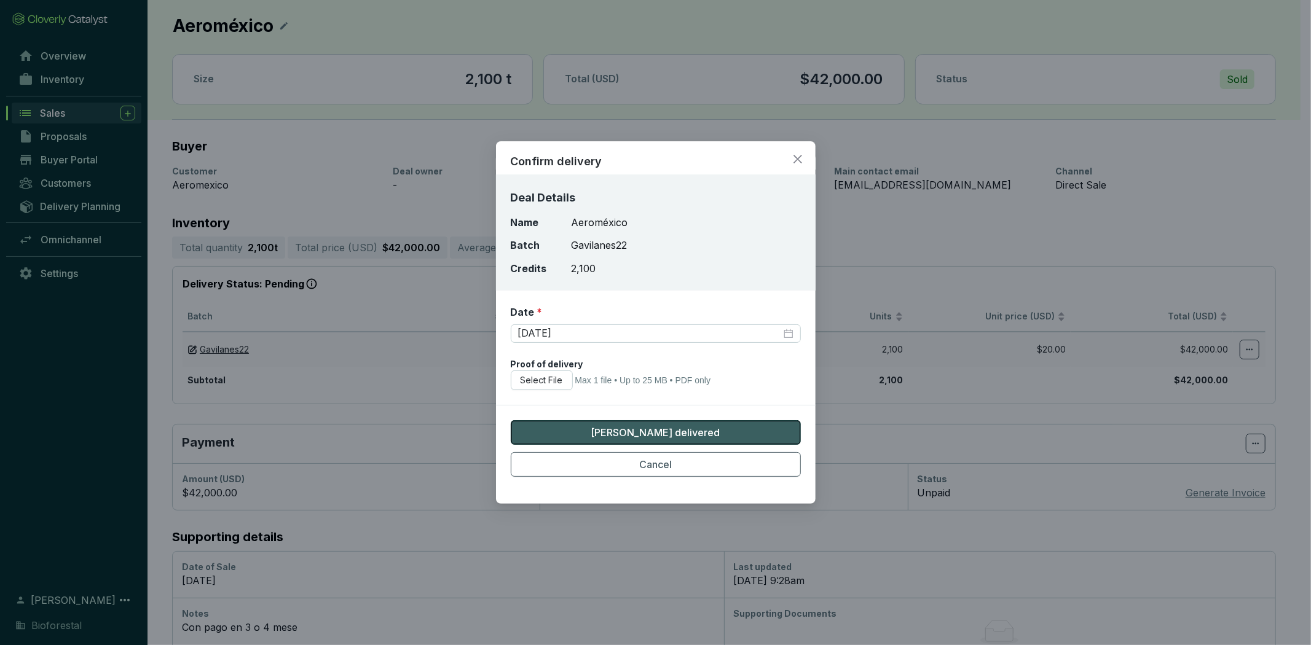
click at [699, 424] on button "[PERSON_NAME] delivered" at bounding box center [656, 432] width 290 height 25
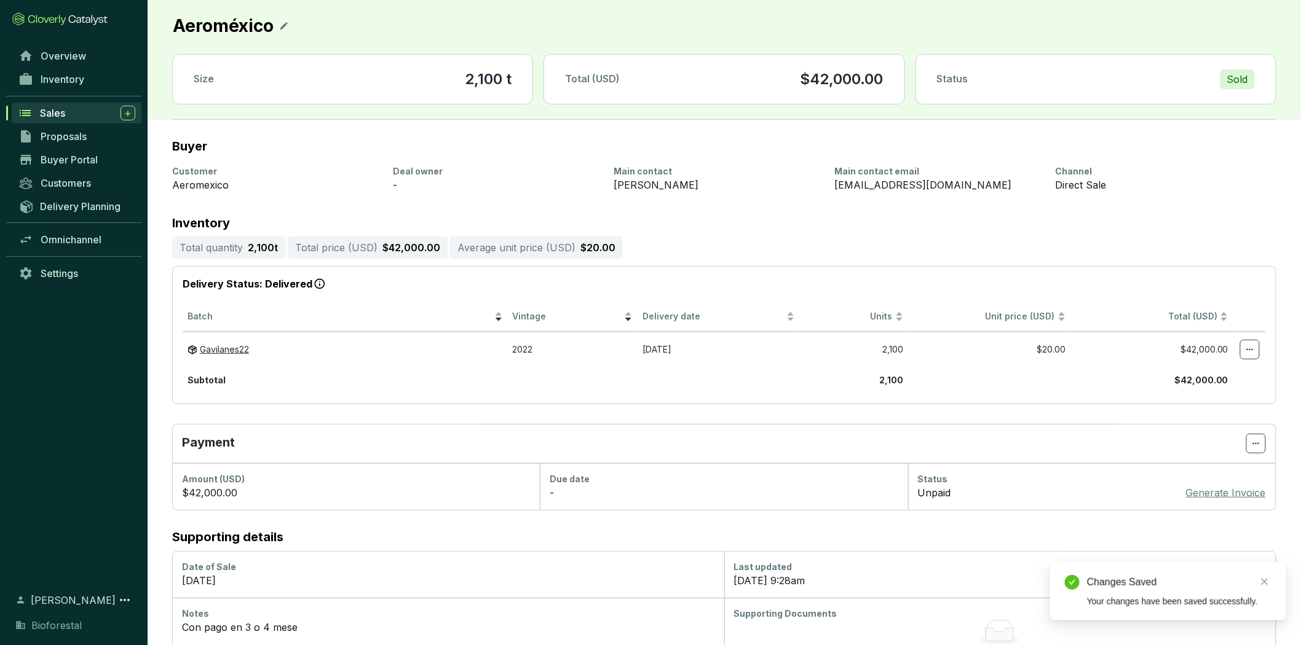
click at [45, 114] on span "Sales" at bounding box center [52, 113] width 25 height 12
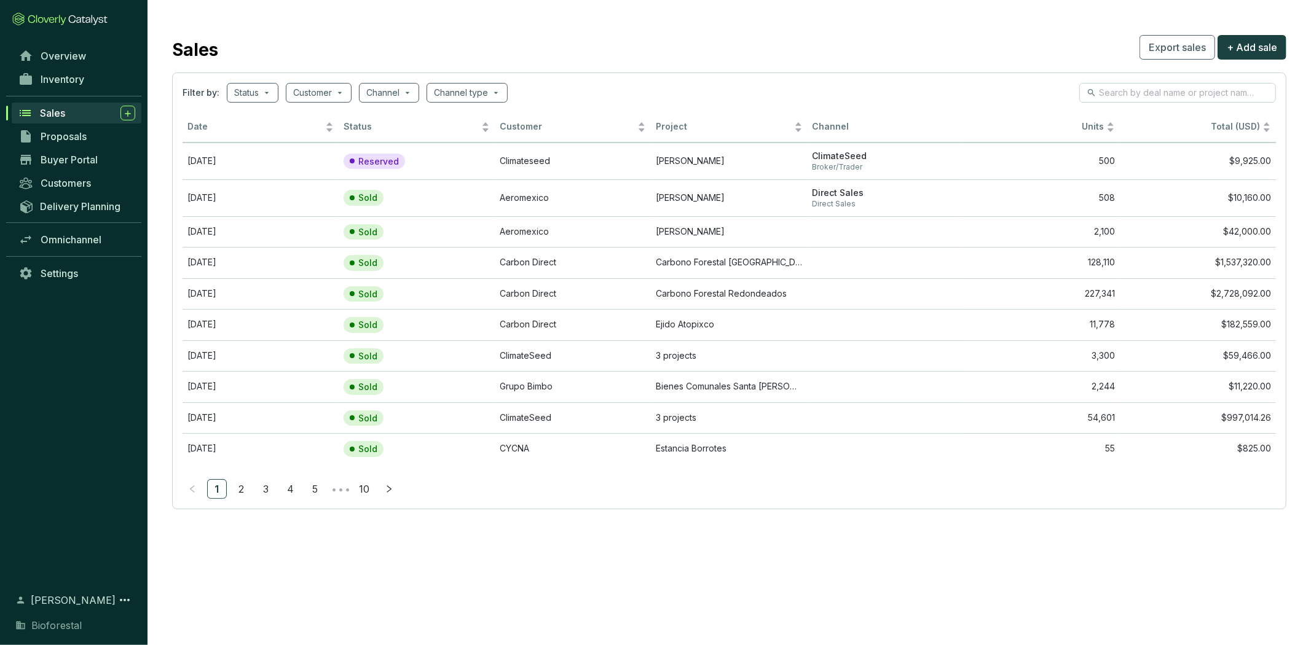
click at [78, 112] on div "Sales" at bounding box center [87, 113] width 95 height 15
